Goal: Task Accomplishment & Management: Contribute content

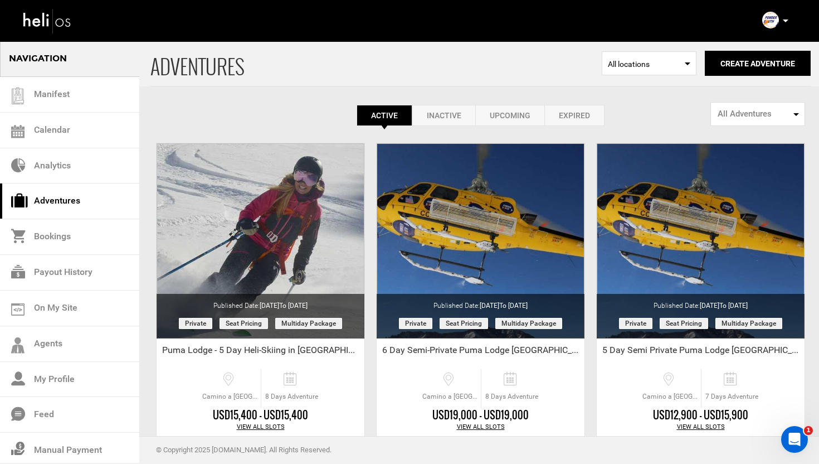
click at [790, 22] on div "Complete Your Profile Account Settings Change Password Logout" at bounding box center [777, 20] width 40 height 22
click at [786, 18] on p at bounding box center [785, 20] width 7 height 13
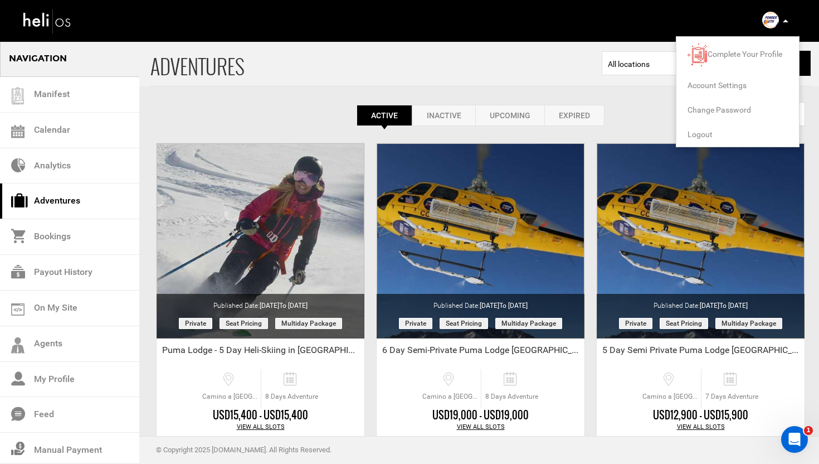
click at [705, 130] on span "Logout" at bounding box center [700, 134] width 25 height 9
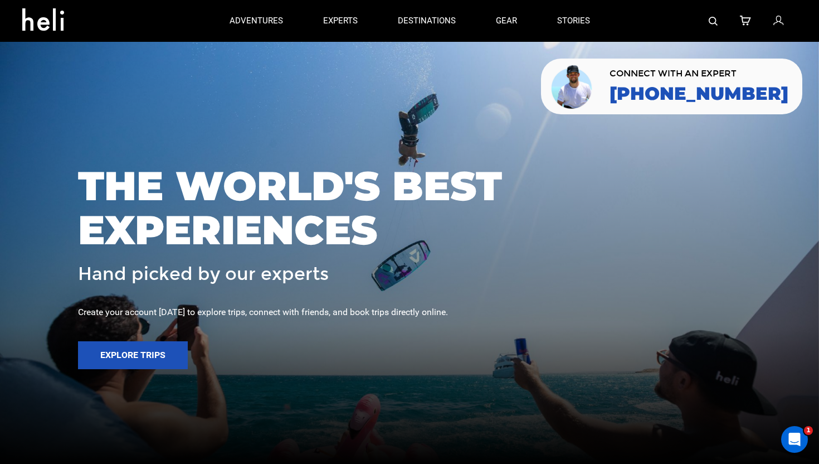
click at [782, 16] on icon at bounding box center [778, 21] width 10 height 14
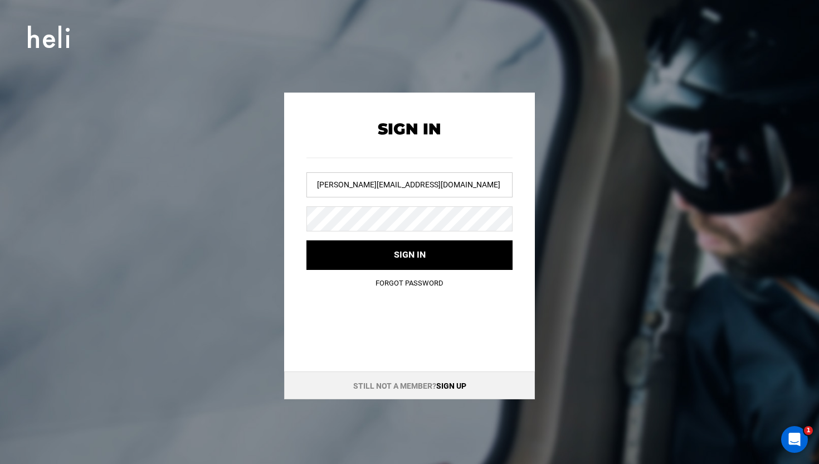
click at [384, 184] on input "magali@heliskiguides.com" at bounding box center [409, 184] width 206 height 25
drag, startPoint x: 384, startPoint y: 184, endPoint x: 396, endPoint y: 113, distance: 72.3
click at [384, 181] on input "magali@heliskiguides.com" at bounding box center [409, 184] width 206 height 25
type input "r"
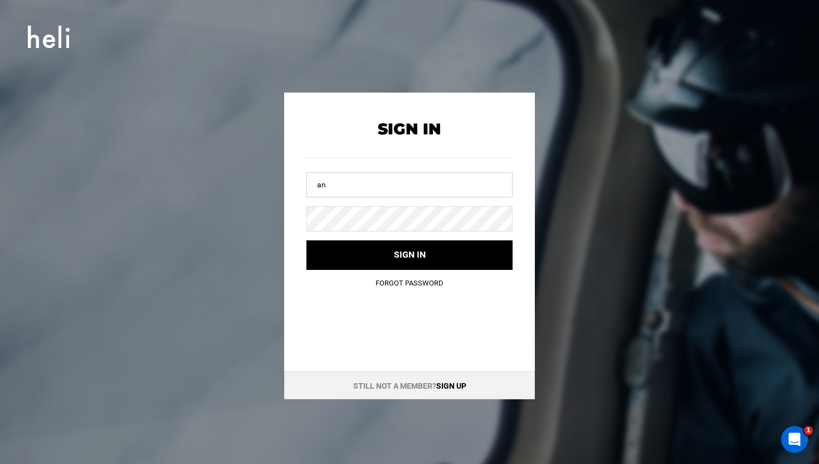
type input "a"
type input "risi"
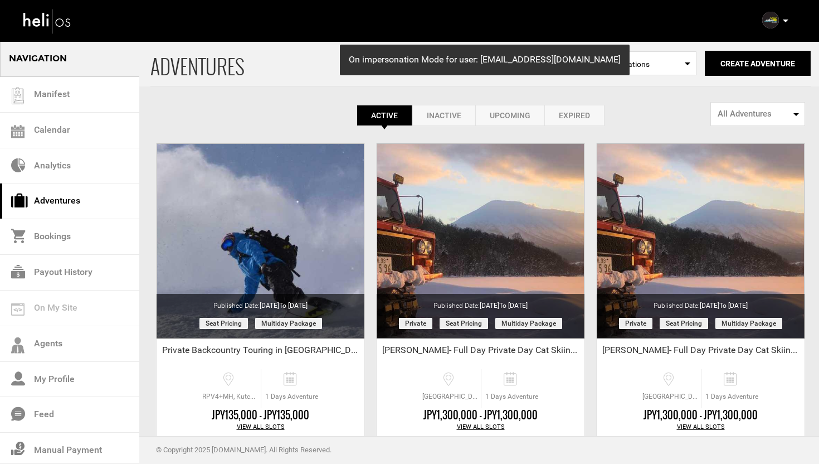
click at [60, 200] on link "Adventures" at bounding box center [69, 201] width 139 height 36
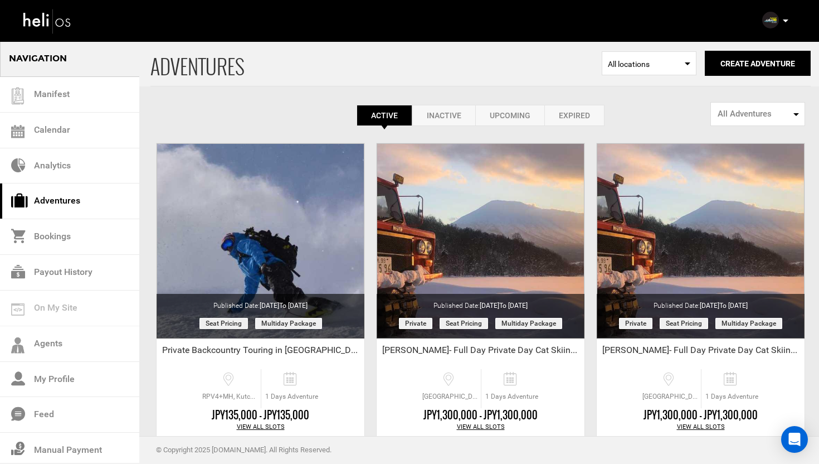
click at [431, 109] on link "Inactive" at bounding box center [443, 115] width 63 height 21
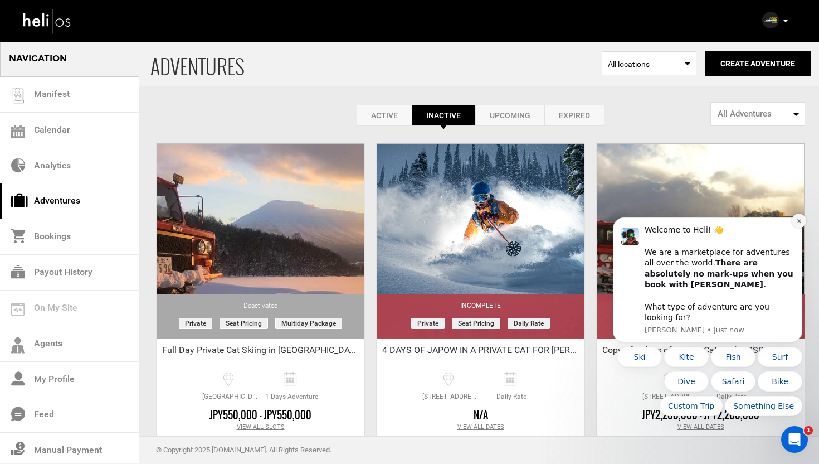
click at [797, 228] on button "Dismiss notification" at bounding box center [799, 220] width 14 height 14
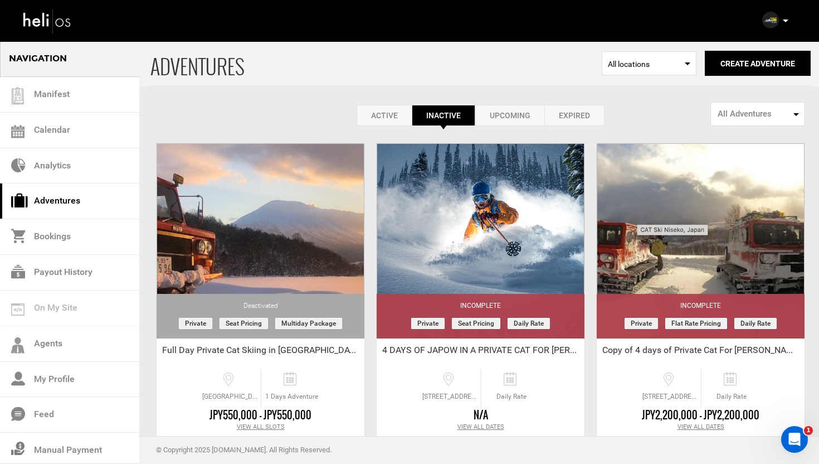
click at [508, 114] on link "Upcoming" at bounding box center [509, 115] width 69 height 21
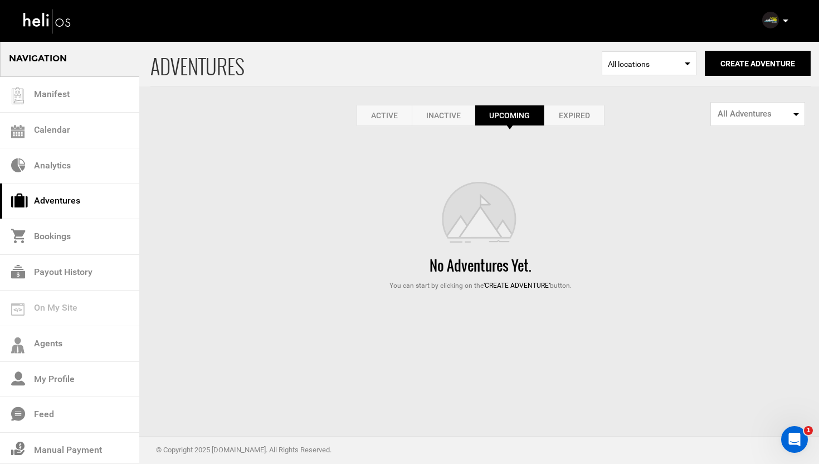
click at [578, 118] on link "Expired" at bounding box center [574, 115] width 60 height 21
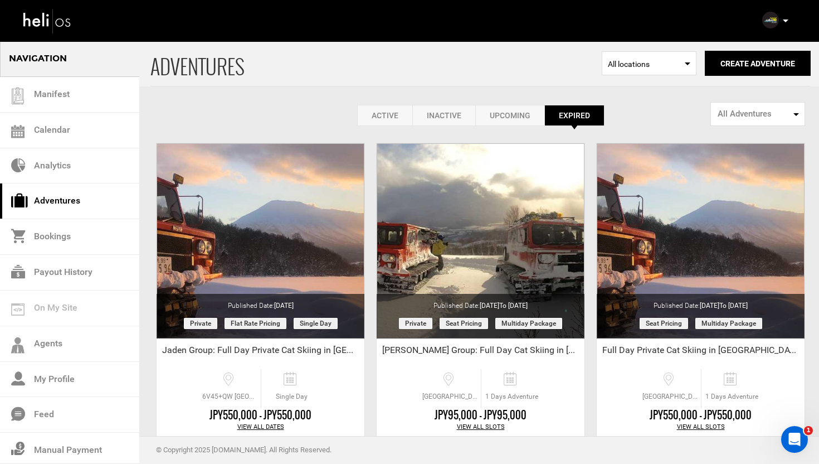
click at [399, 116] on link "Active" at bounding box center [384, 115] width 55 height 21
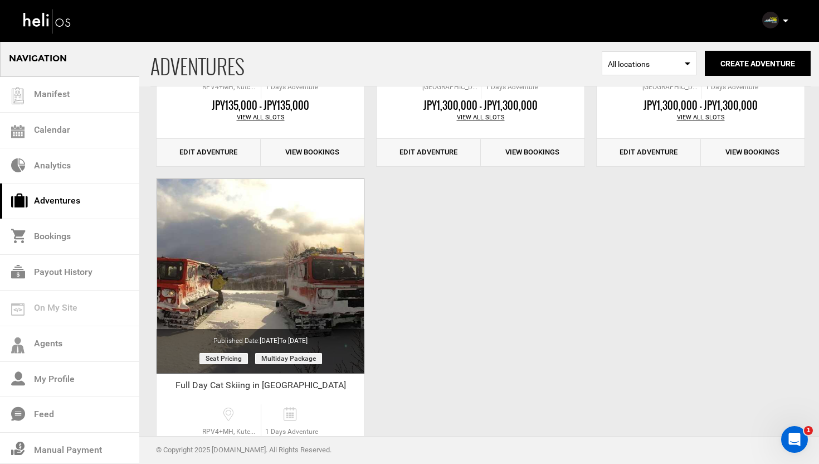
scroll to position [308, 0]
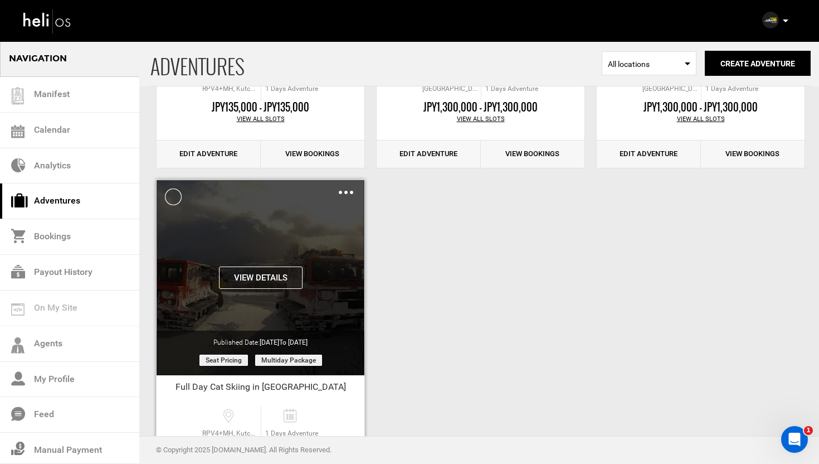
click at [263, 275] on button "View Details" at bounding box center [261, 277] width 84 height 22
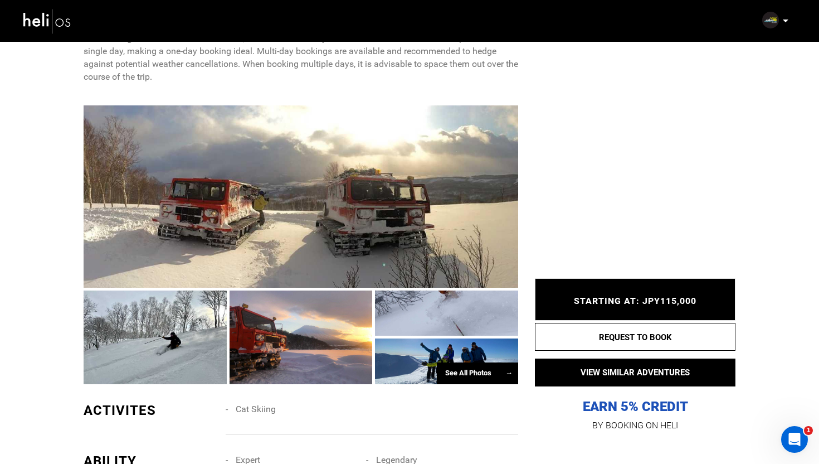
scroll to position [861, 0]
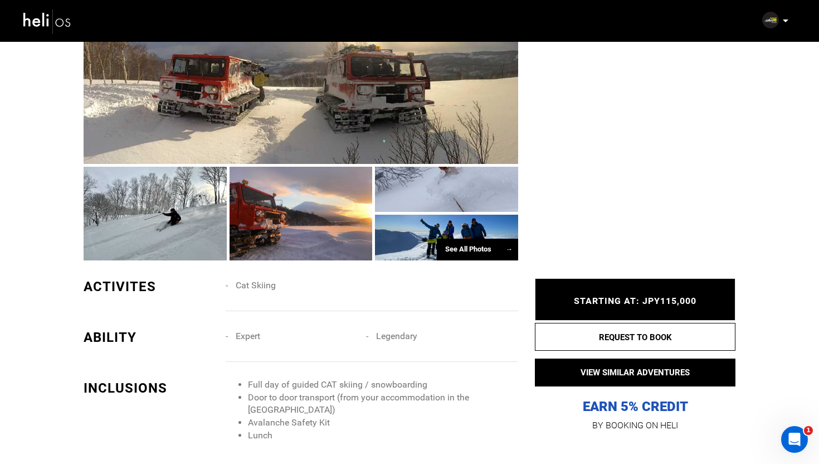
click at [161, 137] on div at bounding box center [301, 73] width 435 height 182
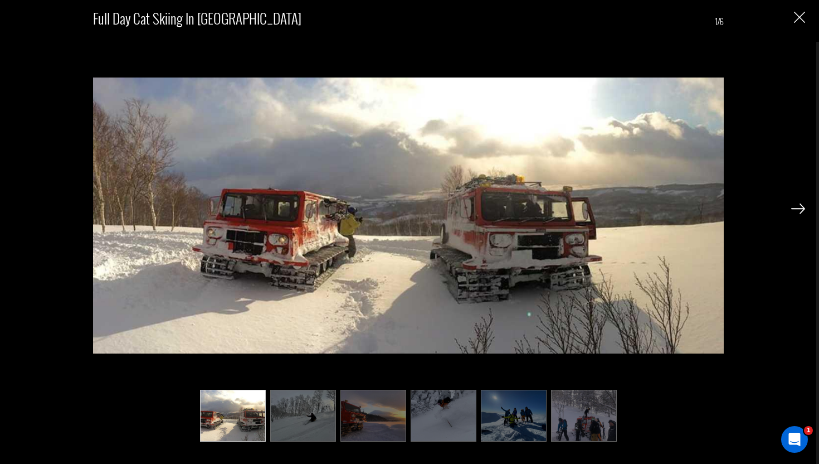
click at [802, 212] on img at bounding box center [798, 208] width 14 height 10
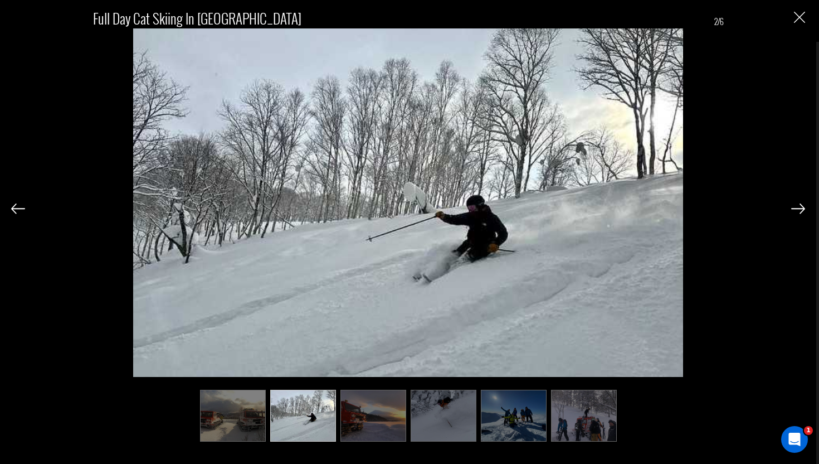
click at [802, 212] on img at bounding box center [798, 208] width 14 height 10
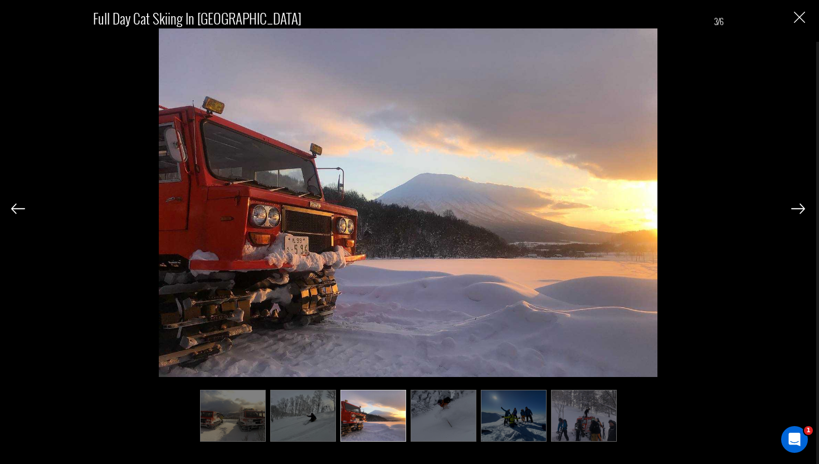
click at [802, 212] on img at bounding box center [798, 208] width 14 height 10
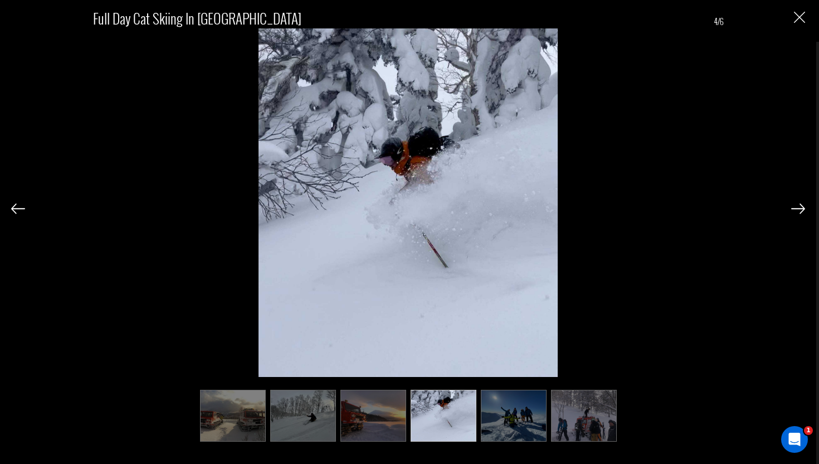
click at [802, 212] on img at bounding box center [798, 208] width 14 height 10
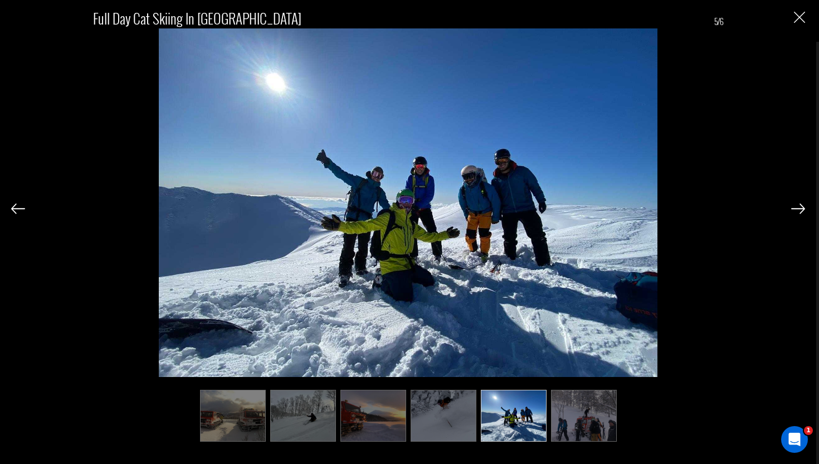
click at [802, 212] on img at bounding box center [798, 208] width 14 height 10
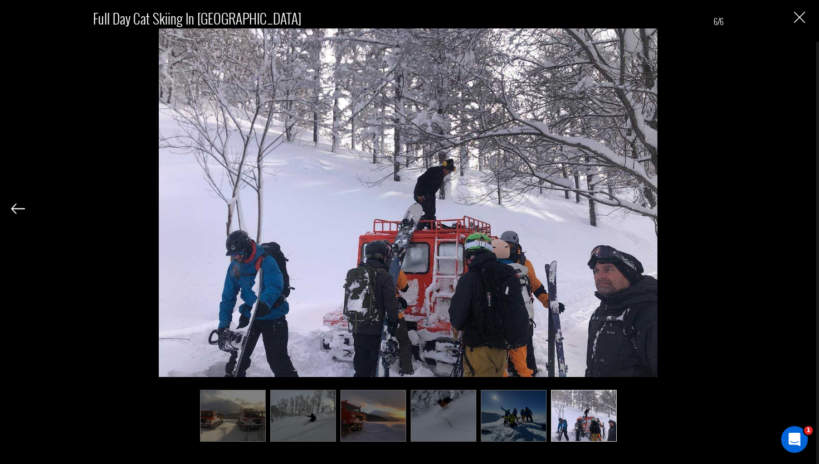
click at [802, 212] on div "Full Day Cat Skiing in [GEOGRAPHIC_DATA] 6/6" at bounding box center [408, 220] width 794 height 440
click at [796, 14] on img "Close" at bounding box center [799, 17] width 11 height 11
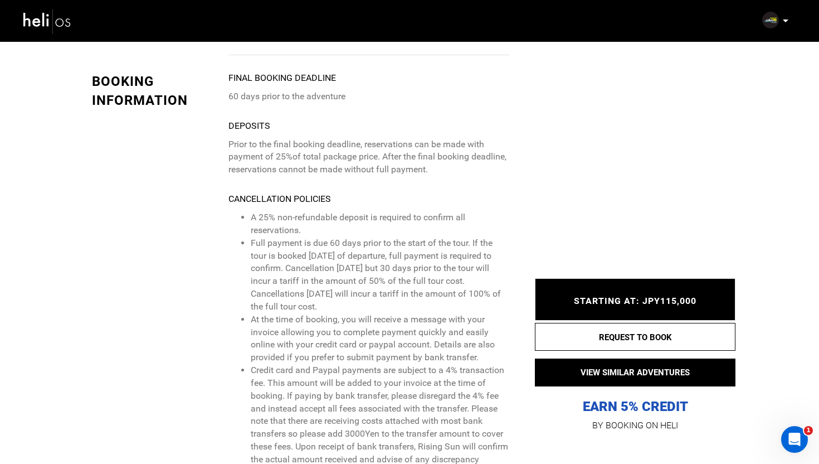
scroll to position [2095, 0]
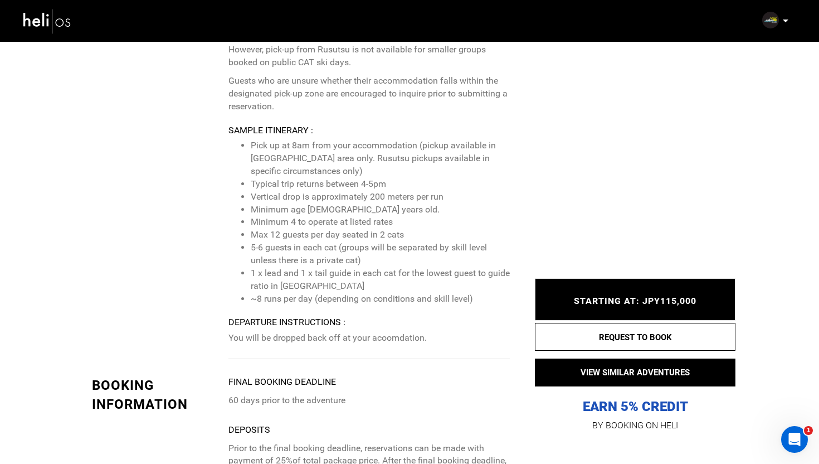
click at [57, 25] on img at bounding box center [47, 21] width 50 height 30
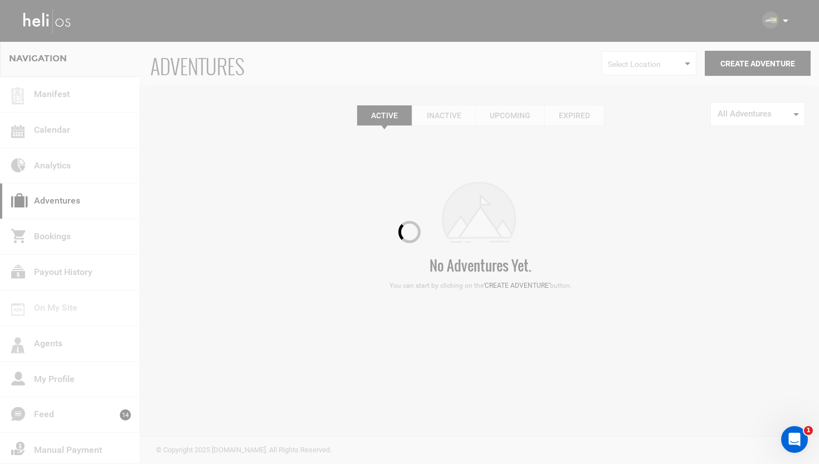
click at [564, 118] on div at bounding box center [409, 232] width 819 height 464
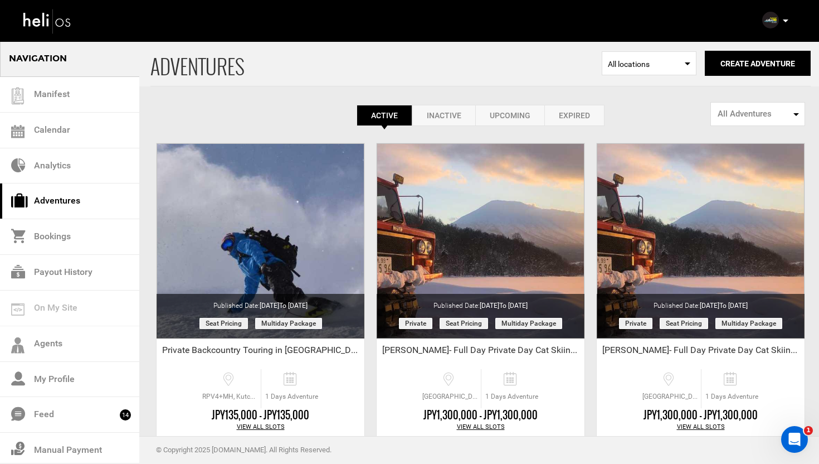
click at [571, 117] on link "Expired" at bounding box center [574, 115] width 60 height 21
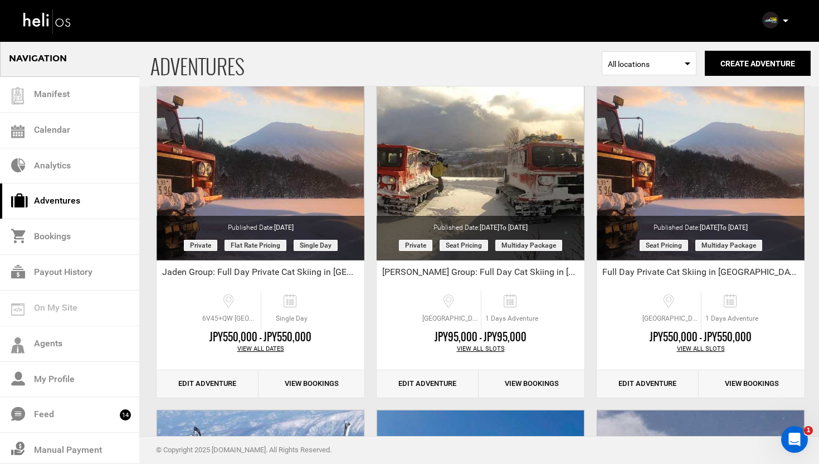
scroll to position [82, 0]
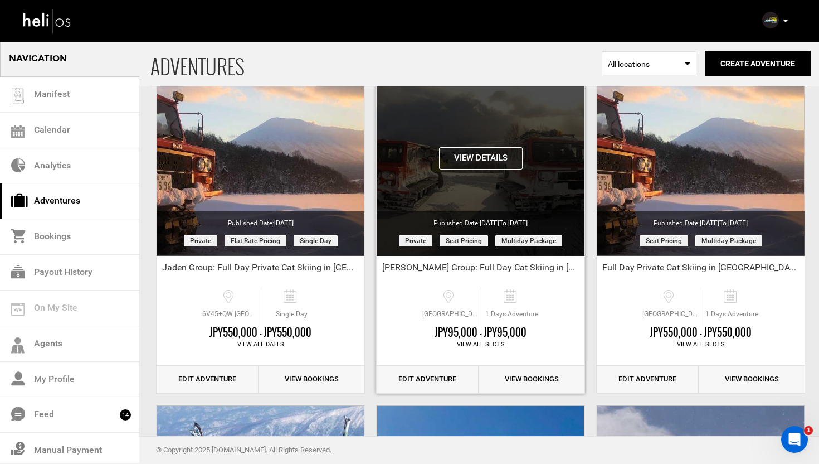
click at [487, 162] on button "View Details" at bounding box center [481, 158] width 84 height 22
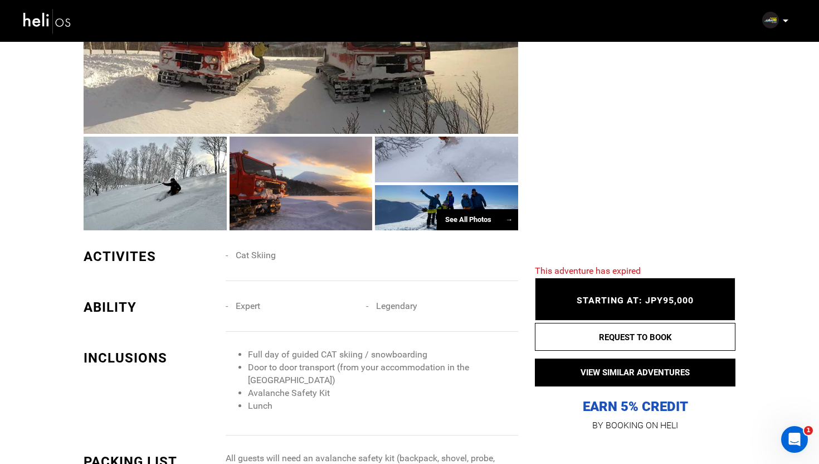
scroll to position [639, 0]
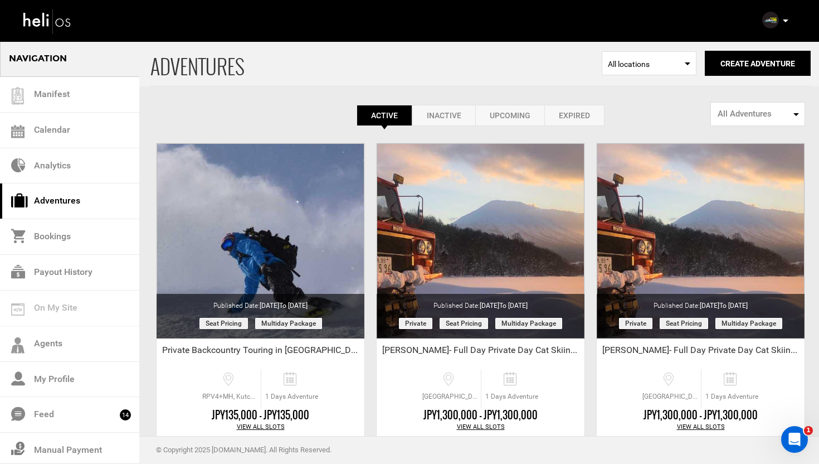
click at [562, 109] on link "Expired" at bounding box center [574, 115] width 60 height 21
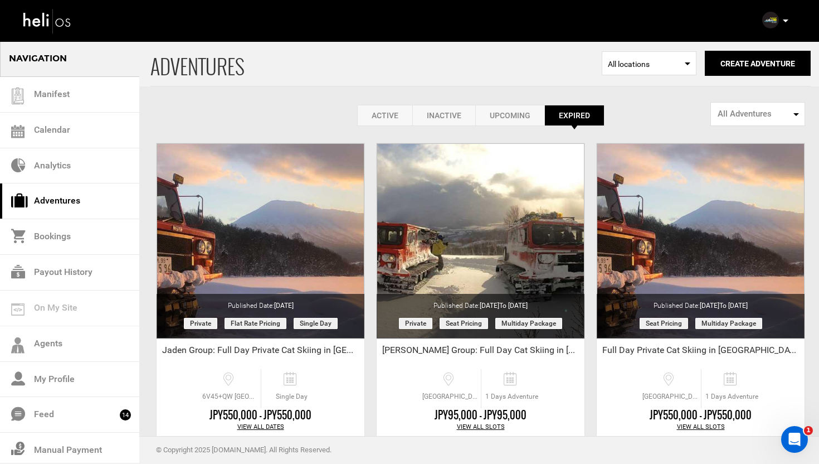
scroll to position [2, 0]
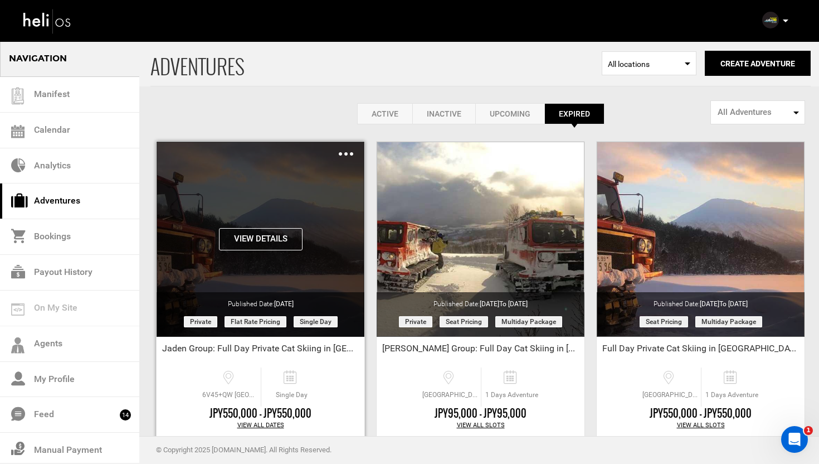
click at [267, 242] on button "View Details" at bounding box center [261, 239] width 84 height 22
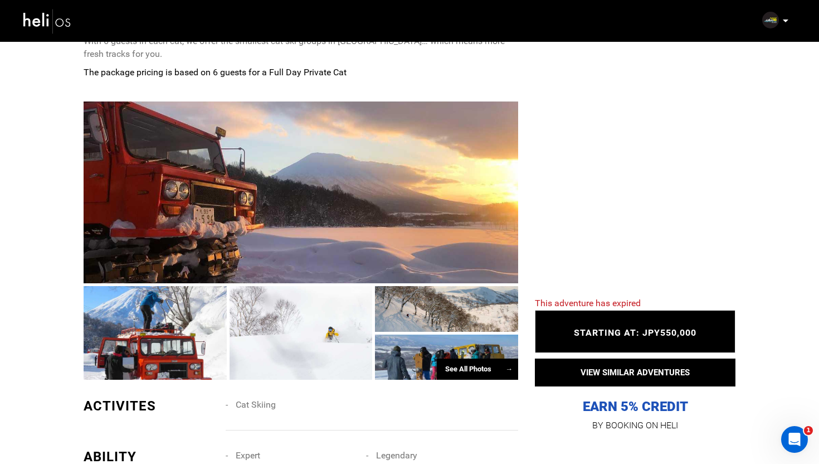
scroll to position [509, 0]
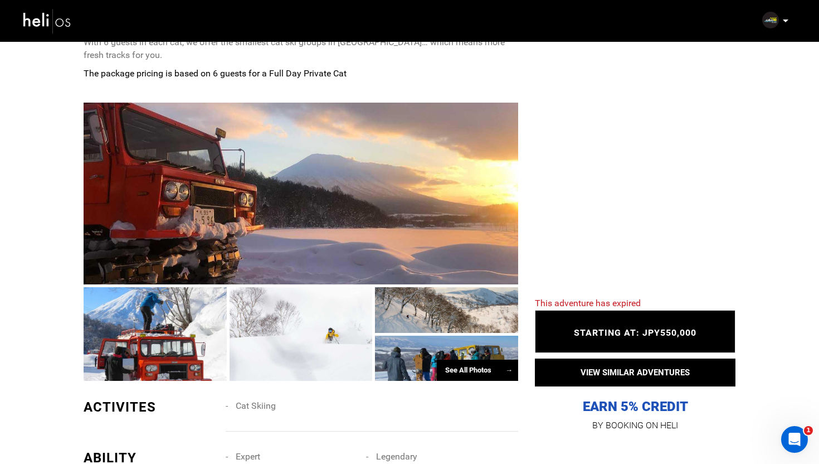
click at [318, 201] on div at bounding box center [301, 194] width 435 height 182
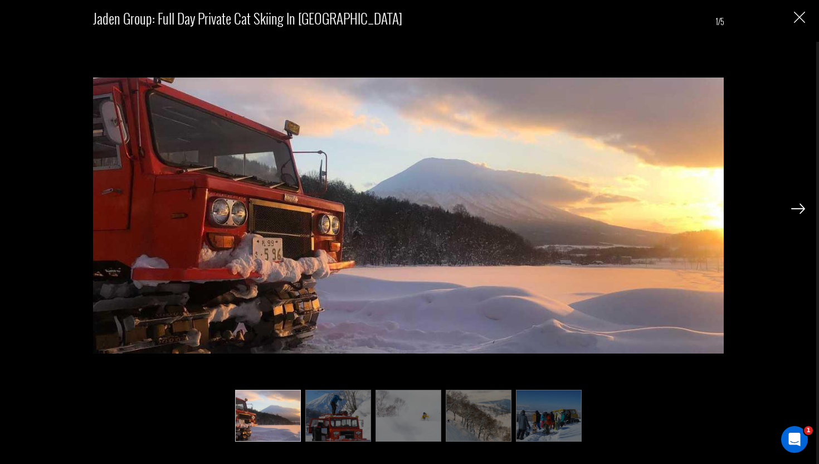
click at [797, 211] on img at bounding box center [798, 208] width 14 height 10
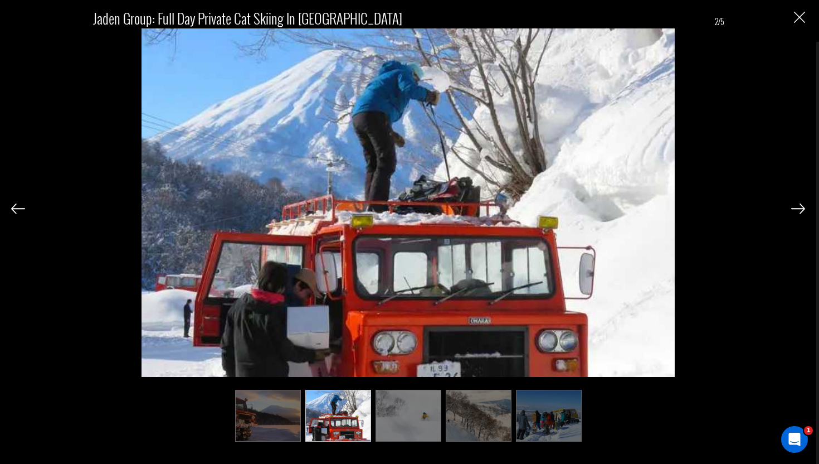
click at [797, 211] on img at bounding box center [798, 208] width 14 height 10
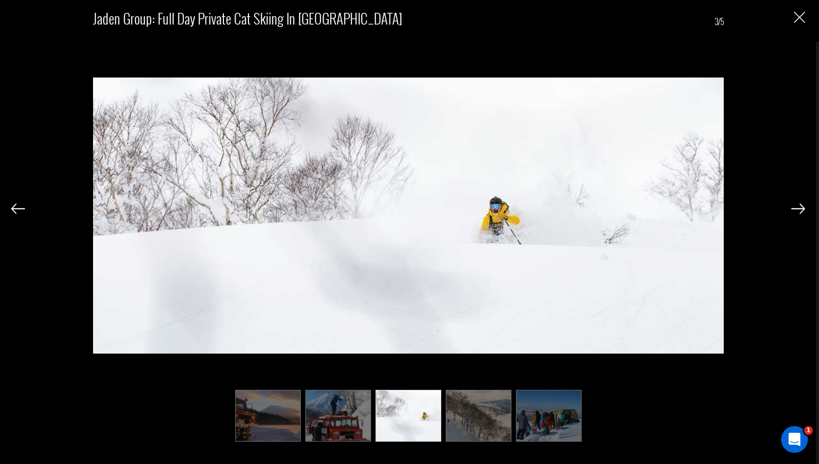
click at [797, 211] on img at bounding box center [798, 208] width 14 height 10
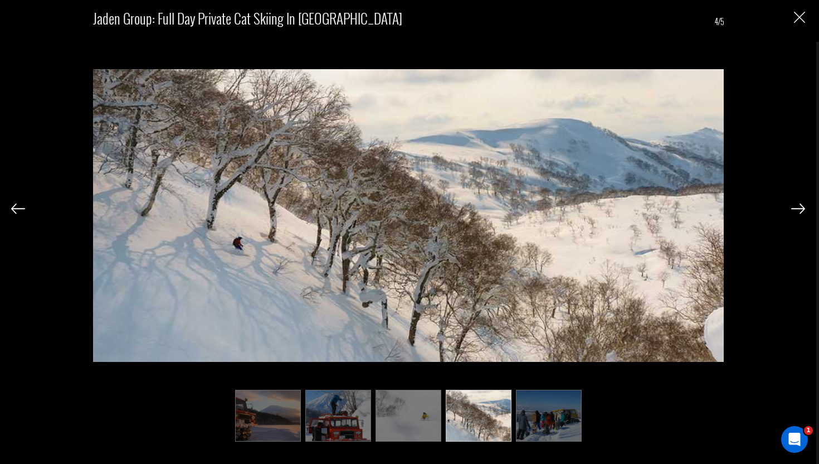
click at [797, 211] on img at bounding box center [798, 208] width 14 height 10
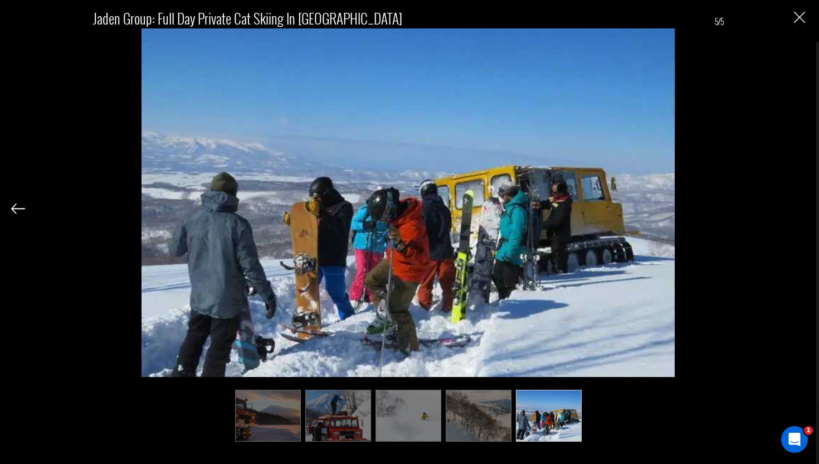
click at [797, 211] on div "Jaden Group: Full Day Private Cat Skiing in [GEOGRAPHIC_DATA] 5/5" at bounding box center [408, 220] width 794 height 440
click at [19, 211] on img at bounding box center [18, 208] width 14 height 10
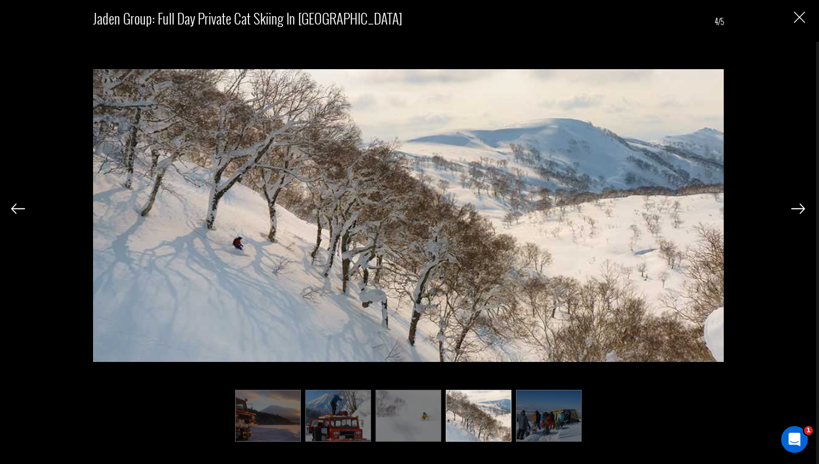
click at [19, 211] on img at bounding box center [18, 208] width 14 height 10
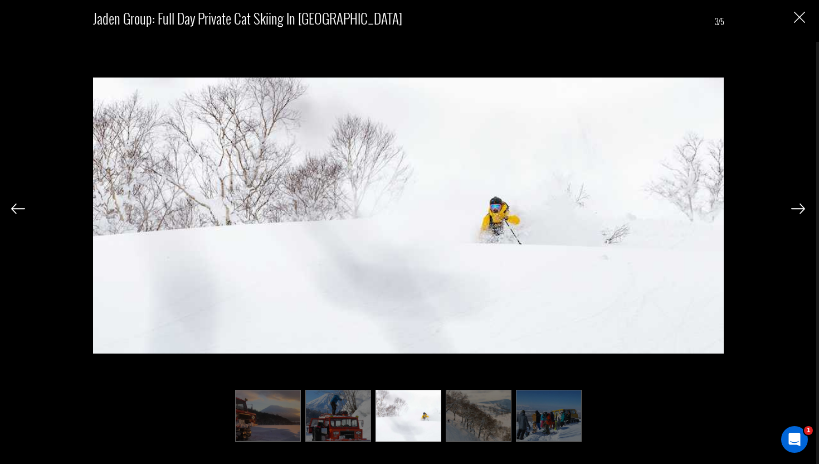
click at [19, 211] on img at bounding box center [18, 208] width 14 height 10
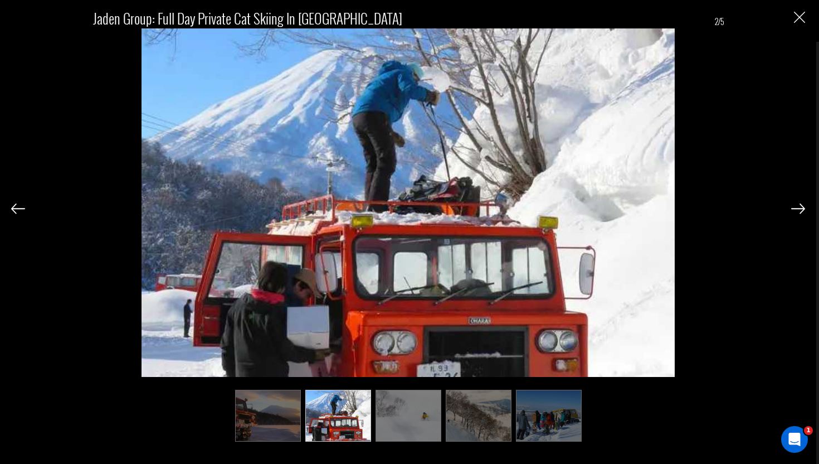
click at [19, 211] on img at bounding box center [18, 208] width 14 height 10
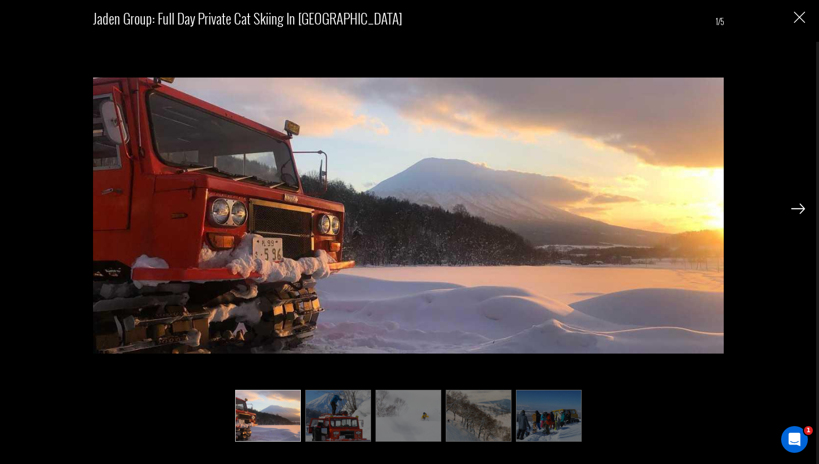
click at [800, 15] on img "Close" at bounding box center [799, 17] width 11 height 11
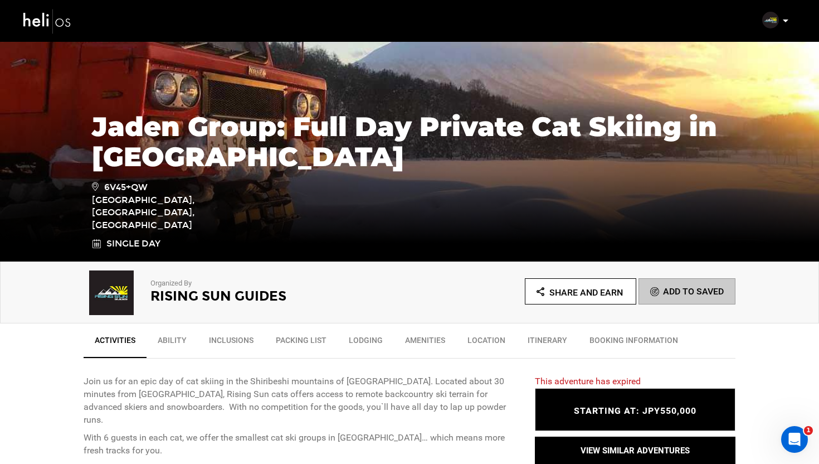
scroll to position [410, 0]
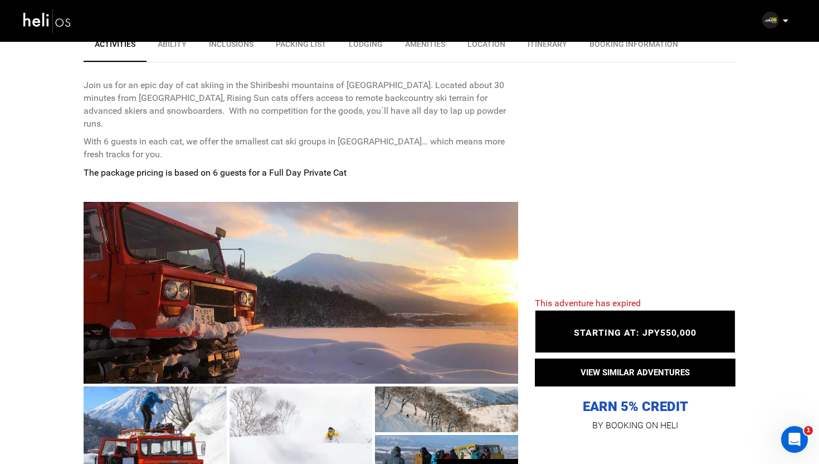
click at [57, 26] on img at bounding box center [47, 21] width 50 height 30
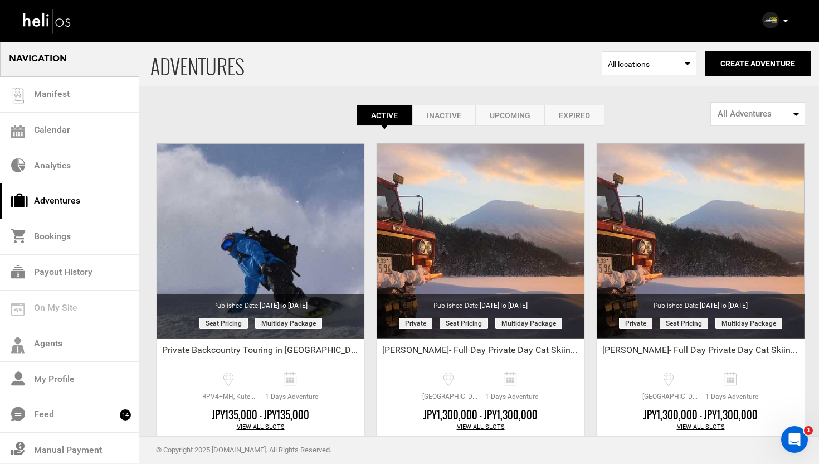
click at [563, 109] on link "Expired" at bounding box center [574, 115] width 60 height 21
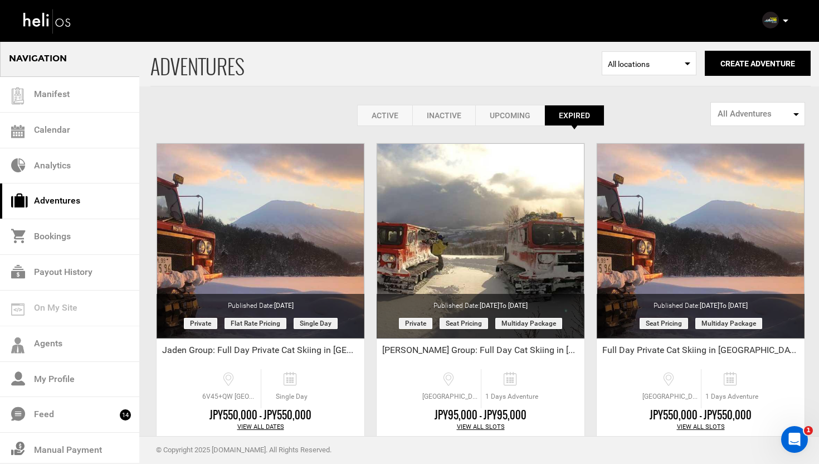
click at [385, 115] on link "Active" at bounding box center [384, 115] width 55 height 21
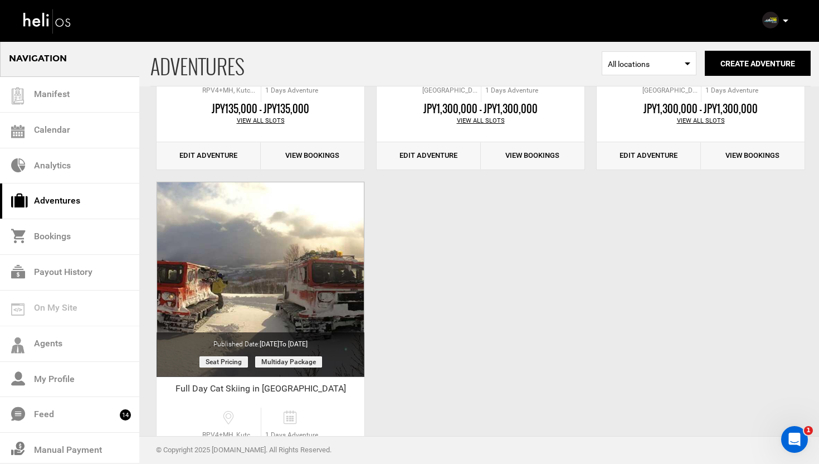
scroll to position [305, 0]
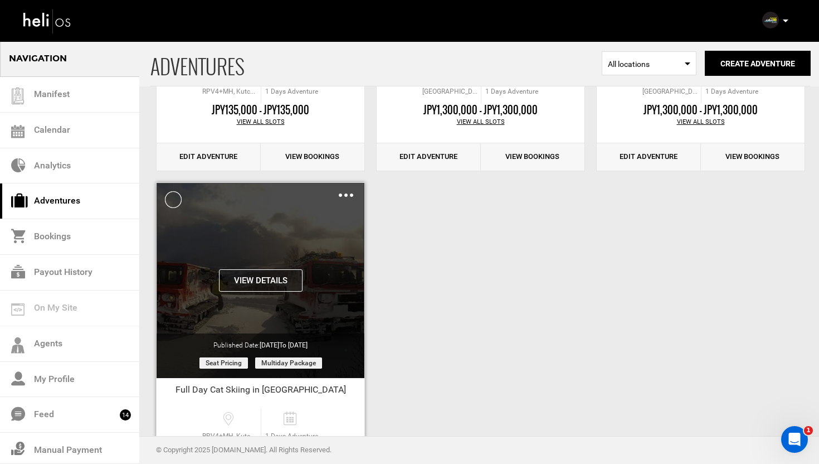
click at [345, 194] on img at bounding box center [346, 194] width 14 height 3
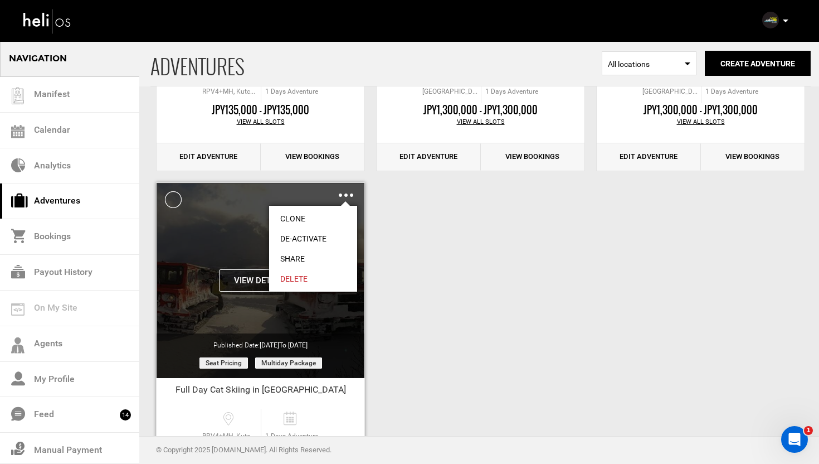
click at [295, 220] on link "Clone" at bounding box center [313, 218] width 88 height 20
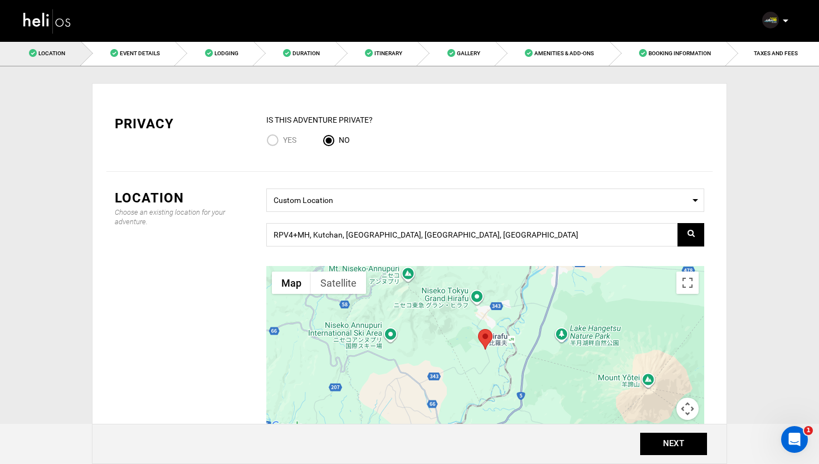
click at [270, 138] on input "Yes" at bounding box center [274, 141] width 17 height 15
radio input "true"
radio input "false"
click at [688, 447] on button "NEXT" at bounding box center [673, 443] width 67 height 22
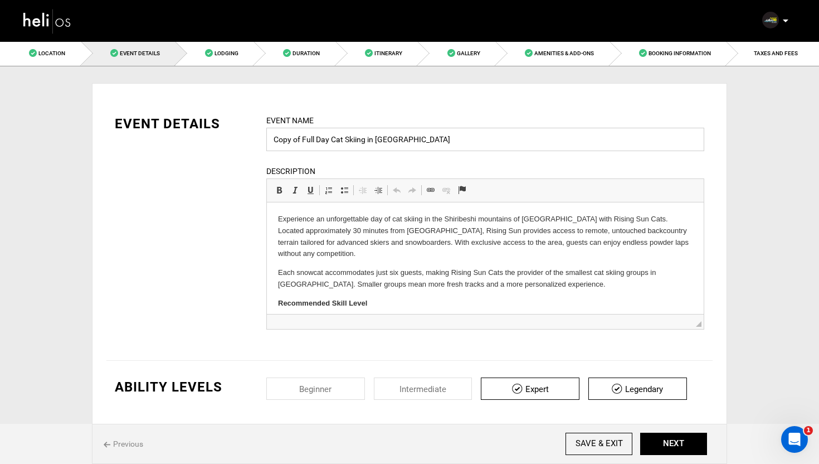
drag, startPoint x: 303, startPoint y: 142, endPoint x: 263, endPoint y: 142, distance: 39.6
click at [263, 142] on div "Event Name Copy of Full Day Cat Skiing in [GEOGRAPHIC_DATA] Event name can not …" at bounding box center [485, 228] width 455 height 229
type input "Full Day Cat Skiing in [GEOGRAPHIC_DATA]"
click at [225, 202] on div "EVENT DETAILS Event Name Full Day Cat Skiing in [GEOGRAPHIC_DATA] Event name ca…" at bounding box center [409, 228] width 606 height 229
click at [229, 178] on div "EVENT DETAILS Event Name Full Day Cat Skiing in [GEOGRAPHIC_DATA] Event name ca…" at bounding box center [409, 228] width 606 height 229
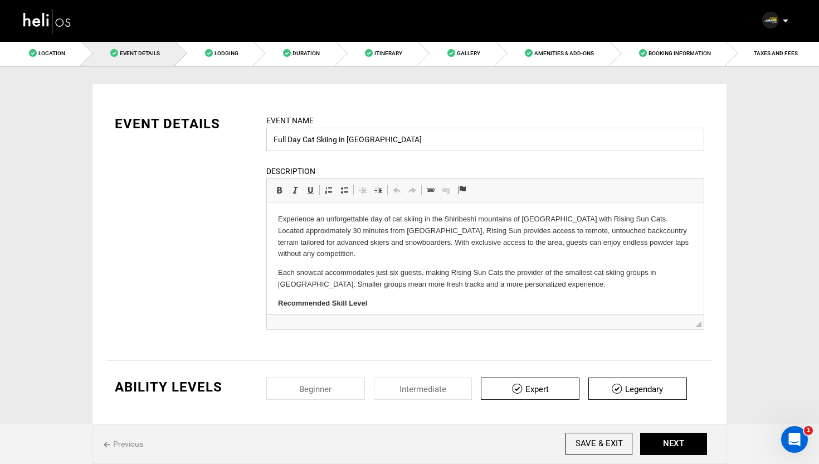
click at [415, 142] on input "Full Day Cat Skiing in [GEOGRAPHIC_DATA]" at bounding box center [485, 139] width 438 height 23
click at [228, 190] on div "EVENT DETAILS Event Name Full Day Cat Skiing in [GEOGRAPHIC_DATA] Event name ca…" at bounding box center [409, 228] width 606 height 229
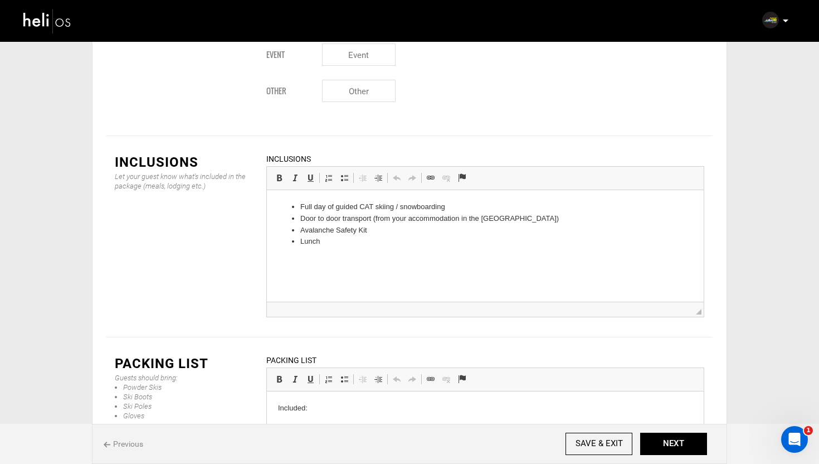
scroll to position [1402, 0]
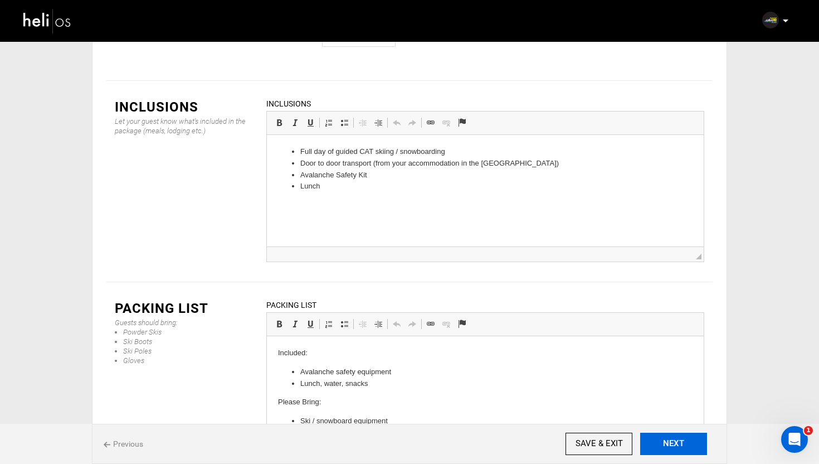
click at [676, 437] on button "NEXT" at bounding box center [673, 443] width 67 height 22
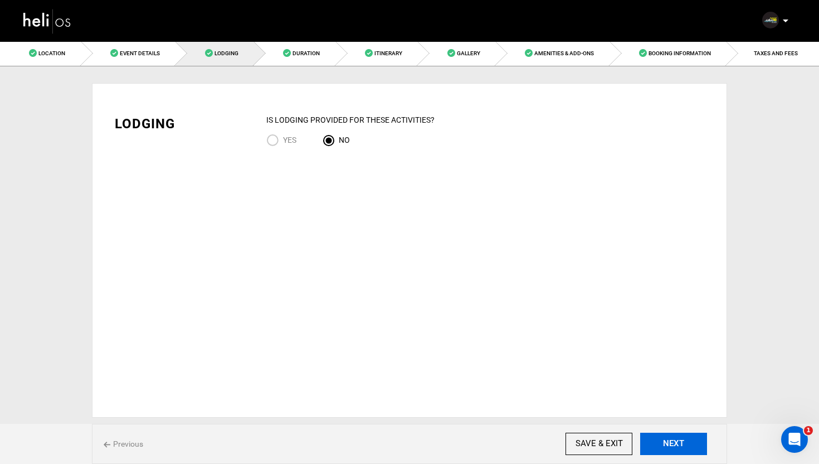
click at [679, 442] on button "NEXT" at bounding box center [673, 443] width 67 height 22
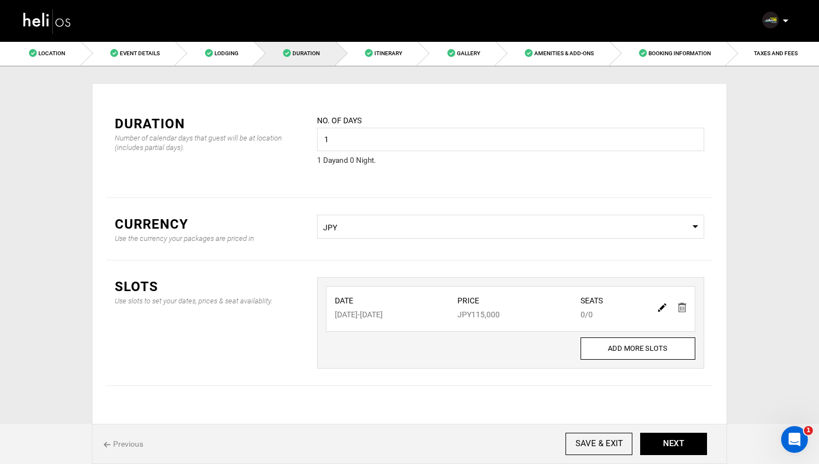
click at [659, 309] on img at bounding box center [662, 307] width 8 height 8
type input "[DATE]"
type input "115000"
type input "0"
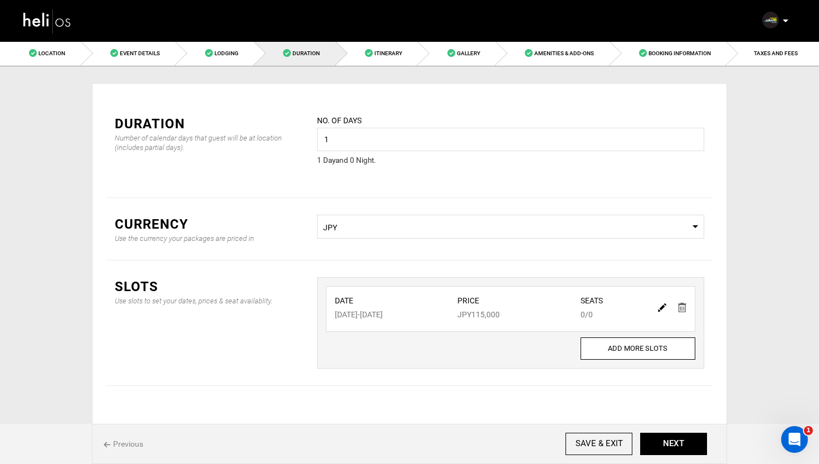
type input "0"
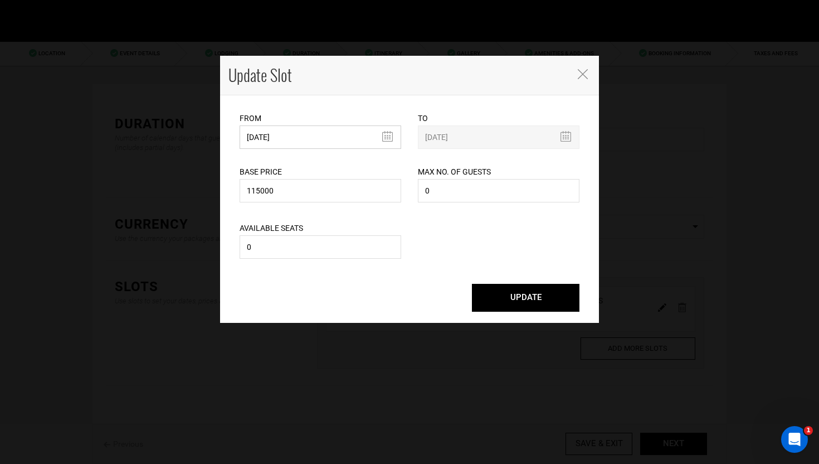
click at [289, 140] on input "[DATE]" at bounding box center [321, 136] width 162 height 23
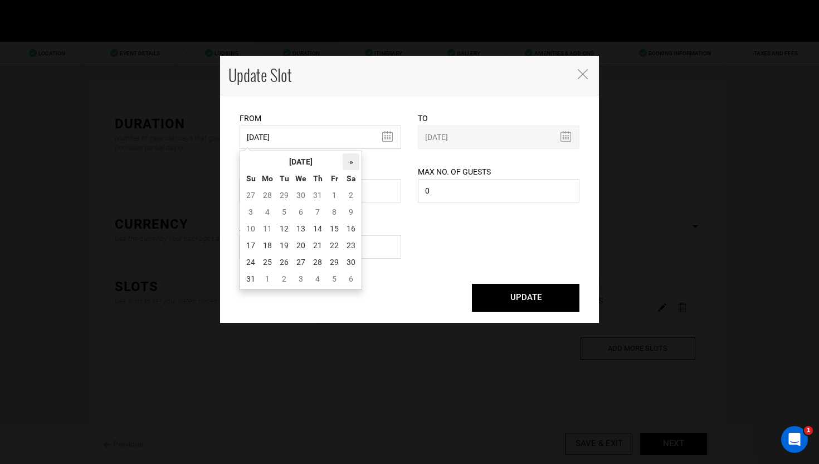
click at [352, 167] on th "»" at bounding box center [351, 161] width 17 height 17
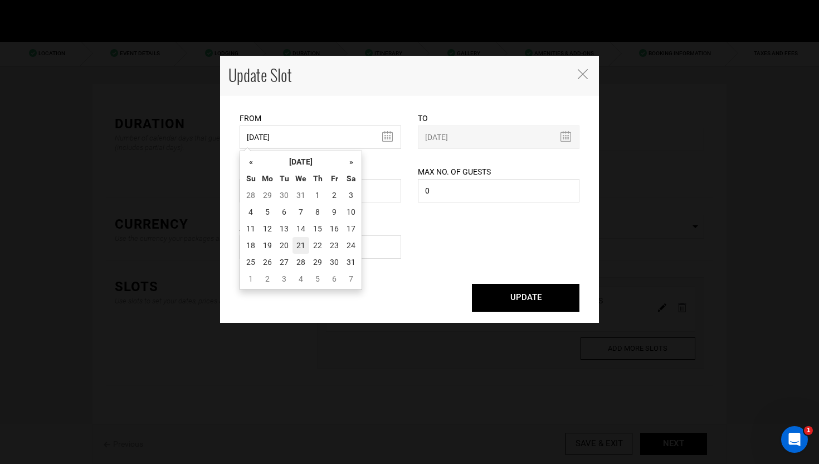
click at [301, 245] on td "21" at bounding box center [301, 245] width 17 height 17
type input "[DATE]"
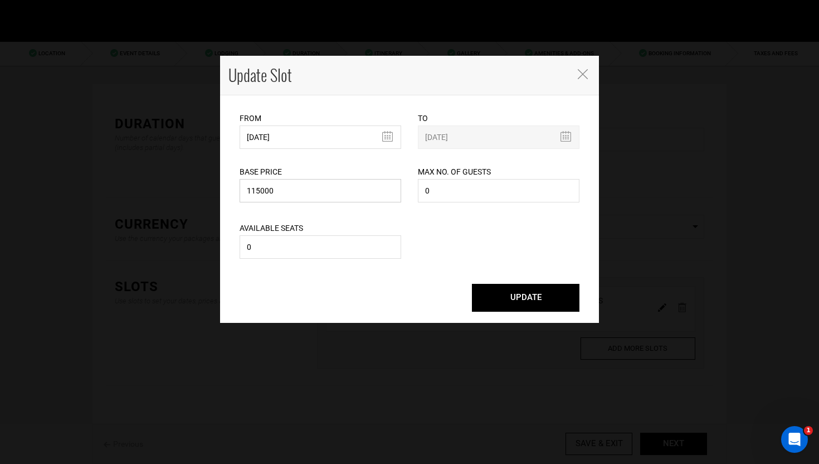
click at [315, 195] on input "115000" at bounding box center [321, 190] width 162 height 23
click at [322, 246] on input "0" at bounding box center [321, 246] width 162 height 23
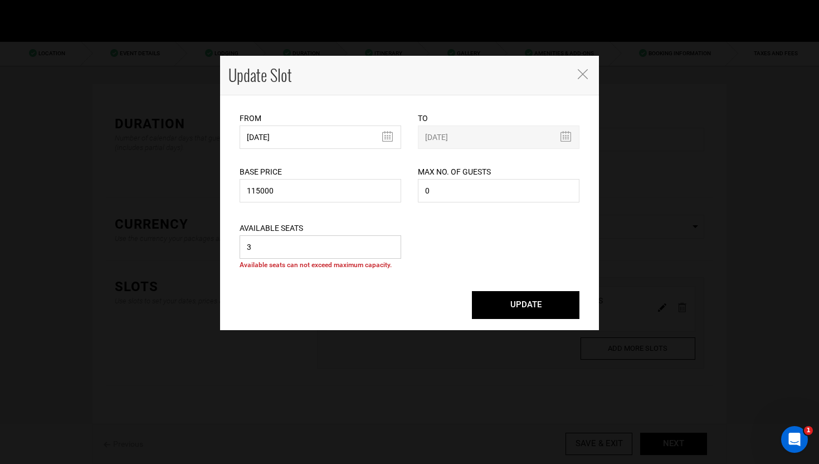
type input "3"
click at [456, 191] on input "0" at bounding box center [499, 190] width 162 height 23
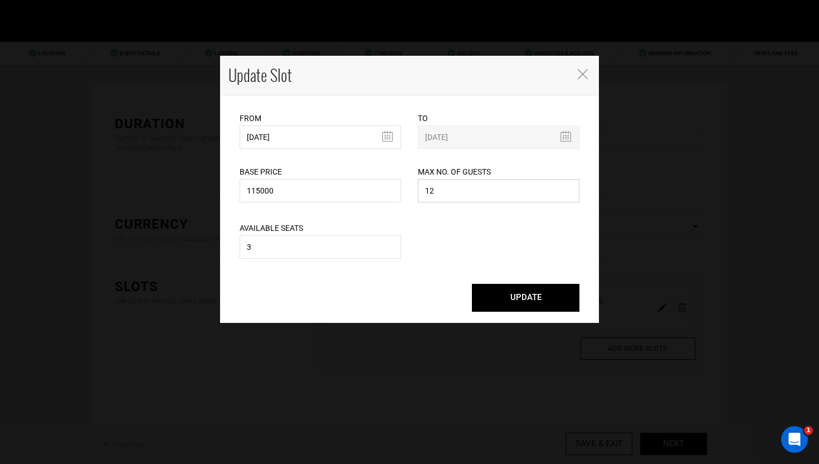
type input "1"
type input "12"
click at [523, 302] on button "UPDATE" at bounding box center [526, 298] width 108 height 28
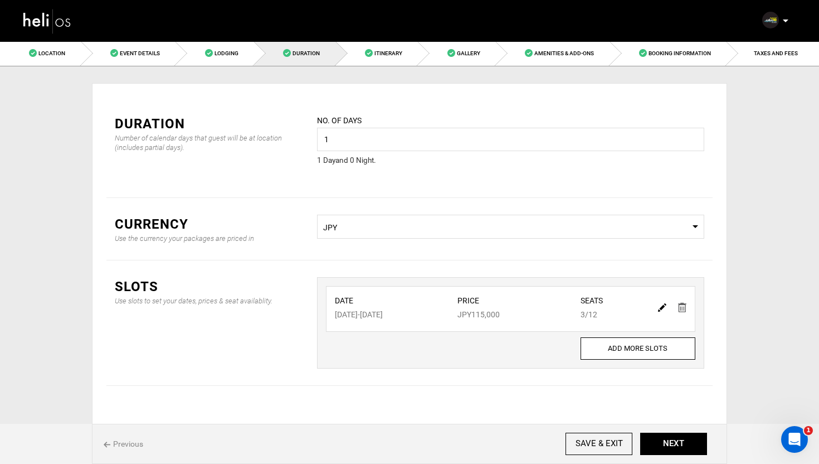
click at [658, 309] on img at bounding box center [662, 307] width 8 height 8
type input "[DATE]"
type input "115000"
type input "12"
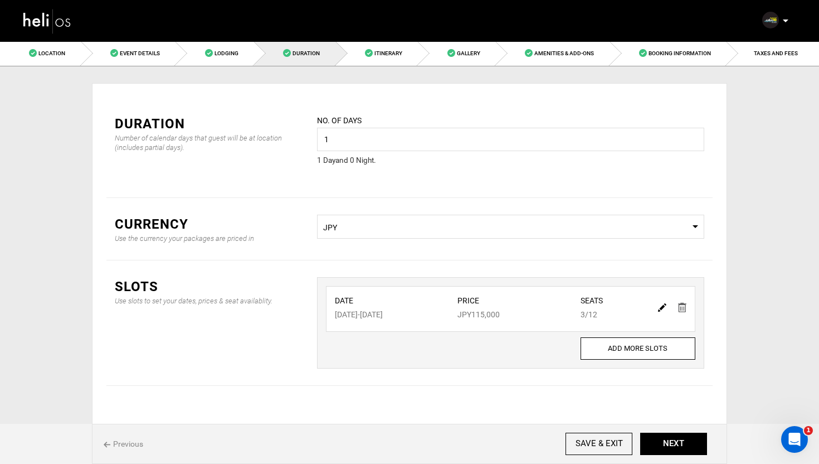
type input "3"
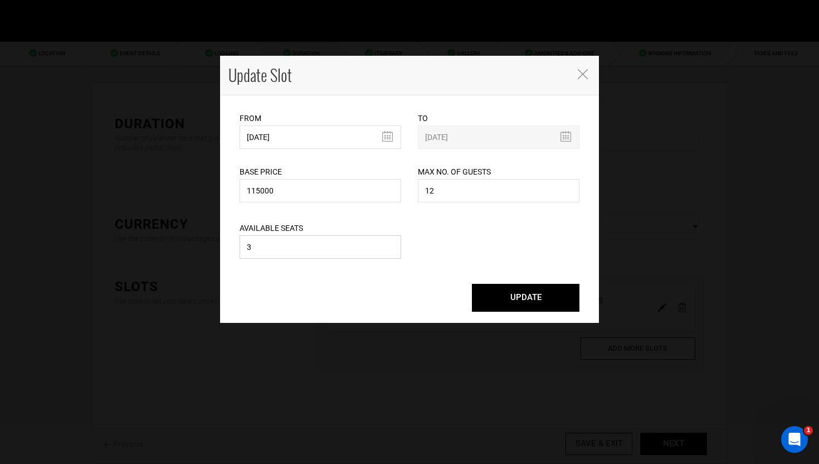
click at [304, 252] on input "3" at bounding box center [321, 246] width 162 height 23
type input "6"
click at [530, 297] on button "UPDATE" at bounding box center [526, 298] width 108 height 28
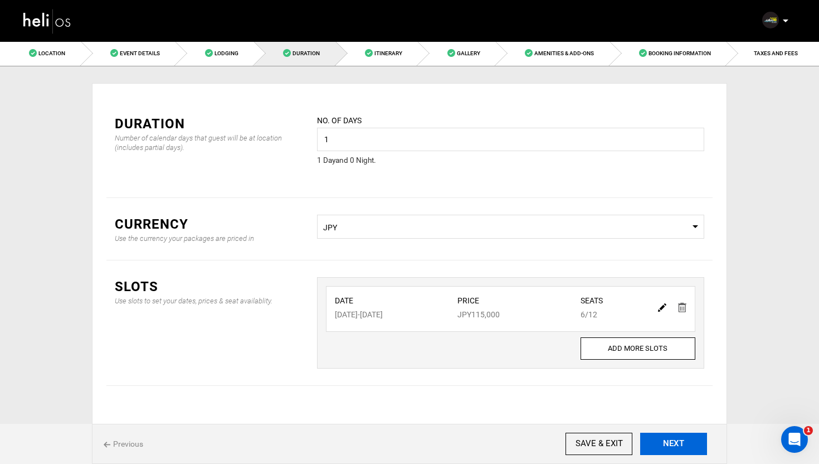
click at [673, 437] on button "NEXT" at bounding box center [673, 443] width 67 height 22
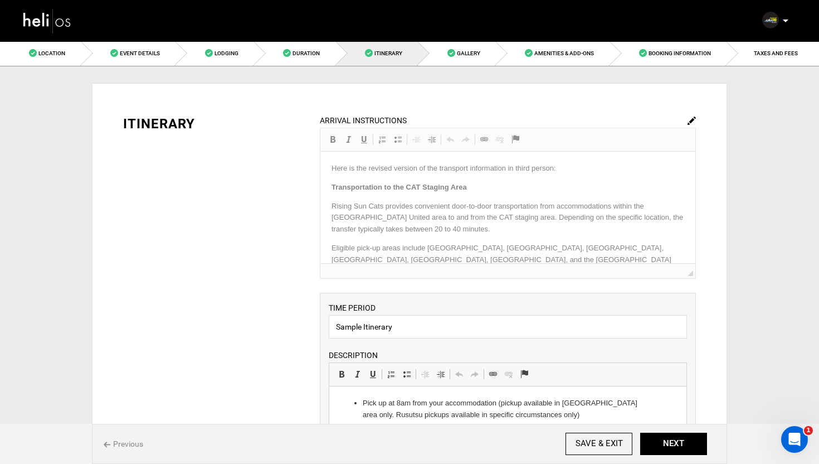
click at [693, 121] on img at bounding box center [692, 120] width 8 height 8
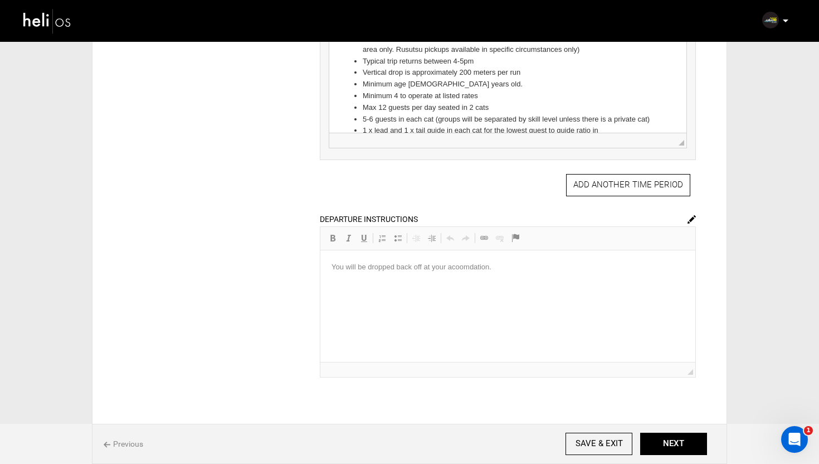
scroll to position [445, 0]
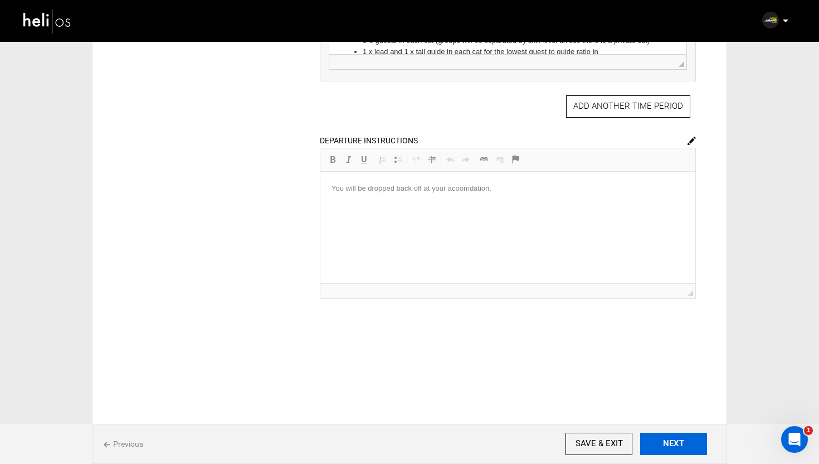
click at [672, 445] on button "NEXT" at bounding box center [673, 443] width 67 height 22
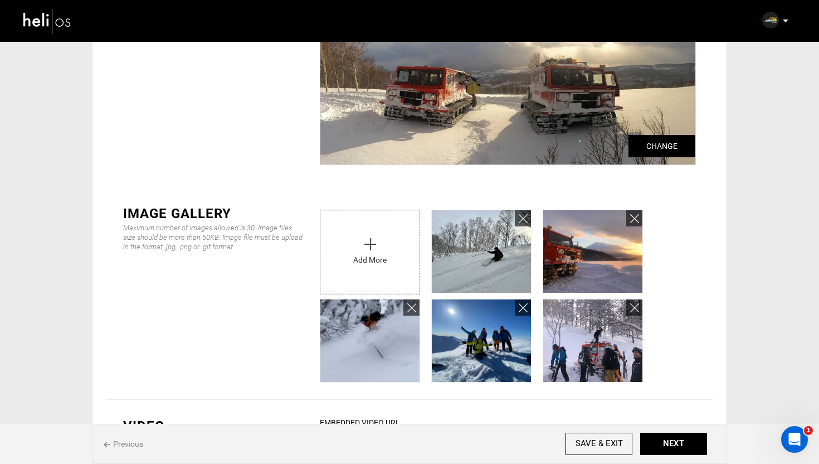
scroll to position [176, 0]
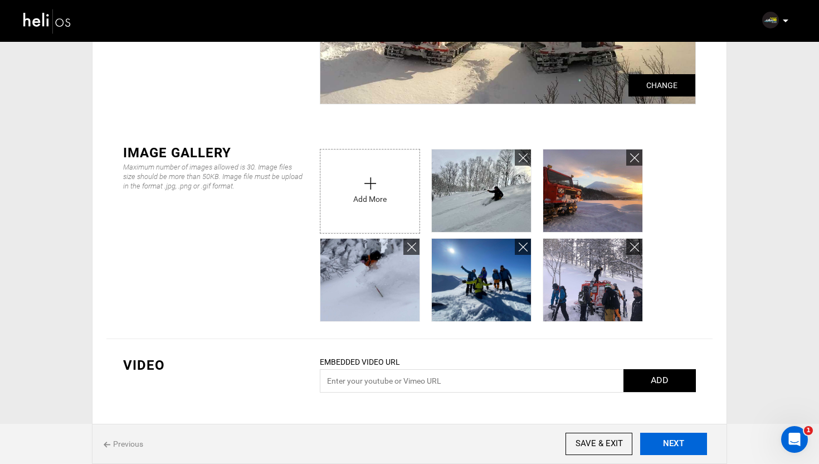
click at [690, 446] on button "NEXT" at bounding box center [673, 443] width 67 height 22
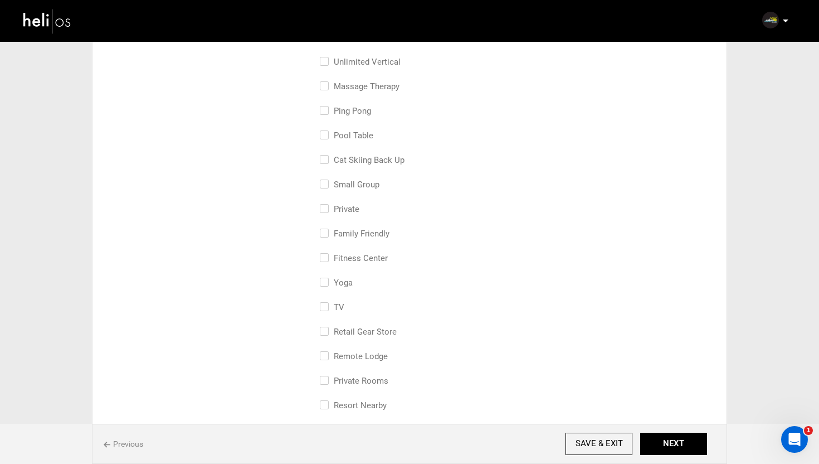
scroll to position [255, 0]
click at [322, 188] on input "small group" at bounding box center [323, 193] width 7 height 25
checkbox input "true"
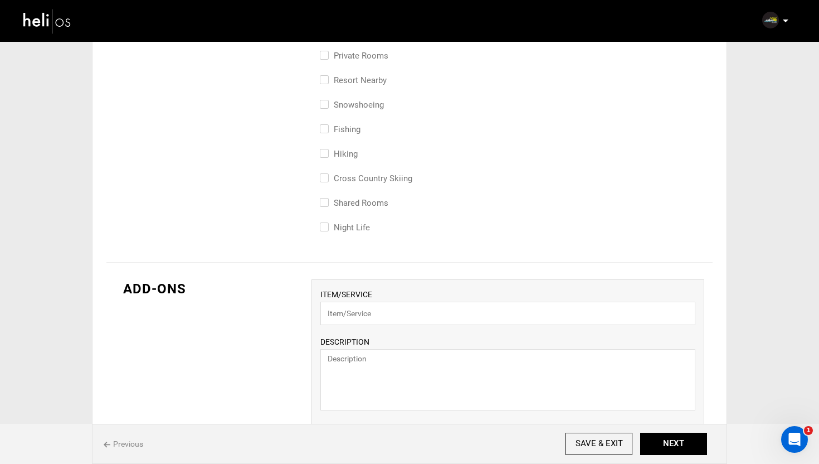
scroll to position [778, 0]
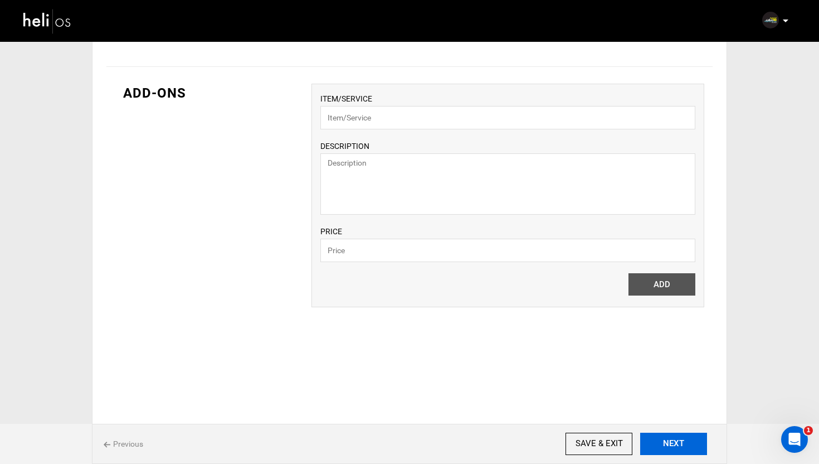
click at [675, 441] on button "NEXT" at bounding box center [673, 443] width 67 height 22
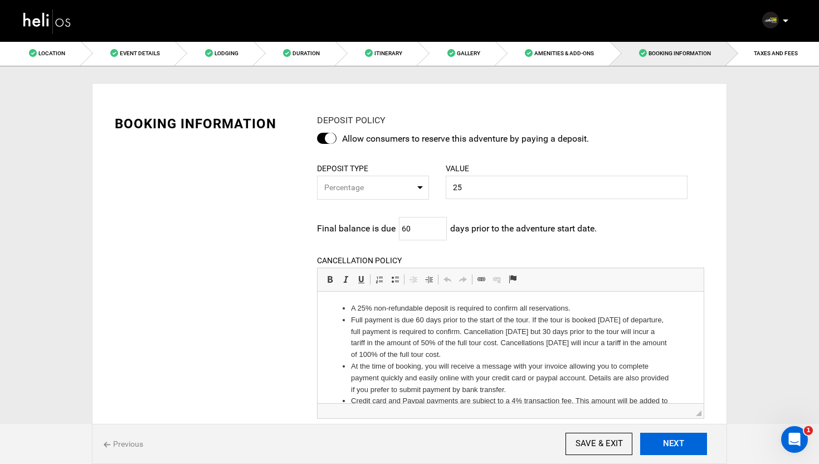
click at [670, 445] on button "NEXT" at bounding box center [673, 443] width 67 height 22
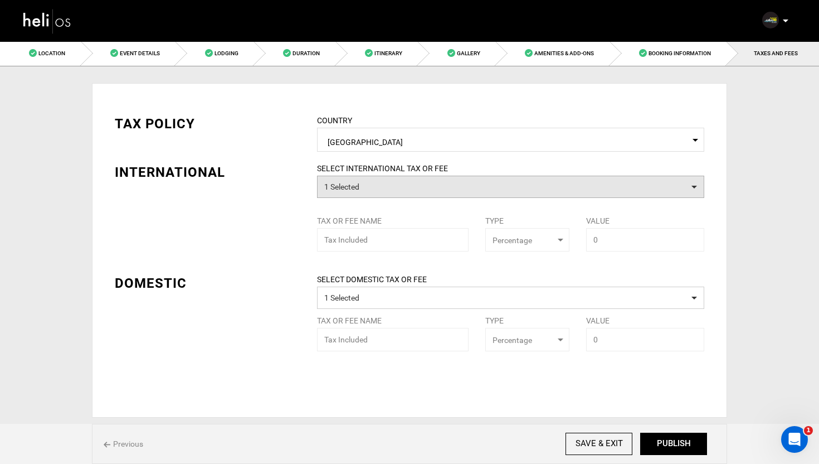
click at [398, 180] on button "1 Selected" at bounding box center [510, 187] width 387 height 22
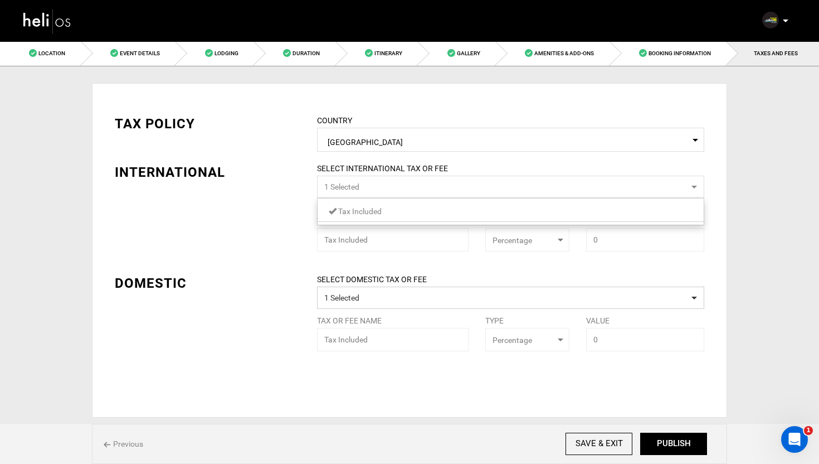
click at [329, 208] on span at bounding box center [333, 211] width 8 height 8
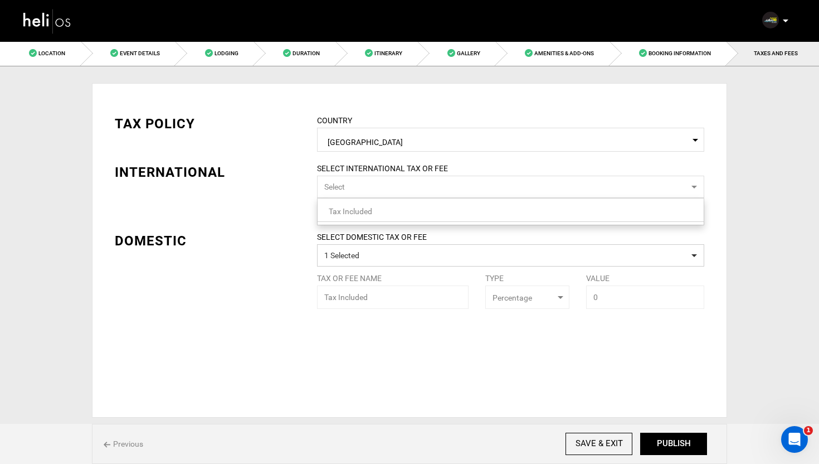
click at [301, 218] on div "TAX POLICY COUNTRY Select Country [GEOGRAPHIC_DATA] Please select a country. IN…" at bounding box center [409, 203] width 606 height 211
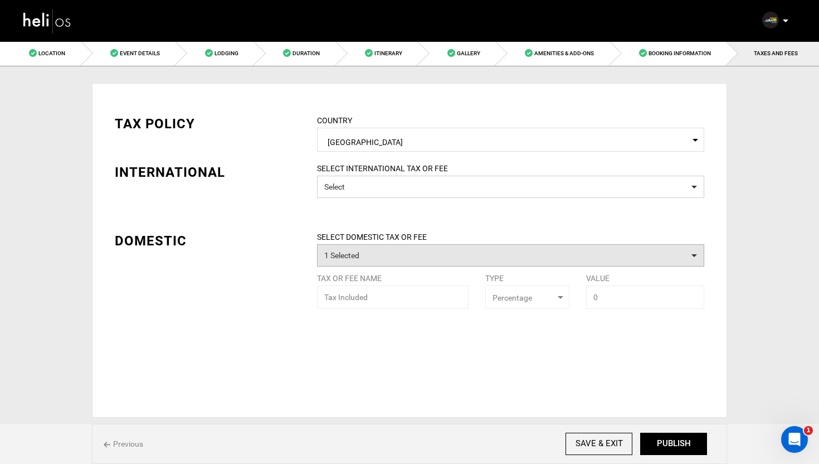
click at [358, 257] on button "1 Selected" at bounding box center [510, 255] width 387 height 22
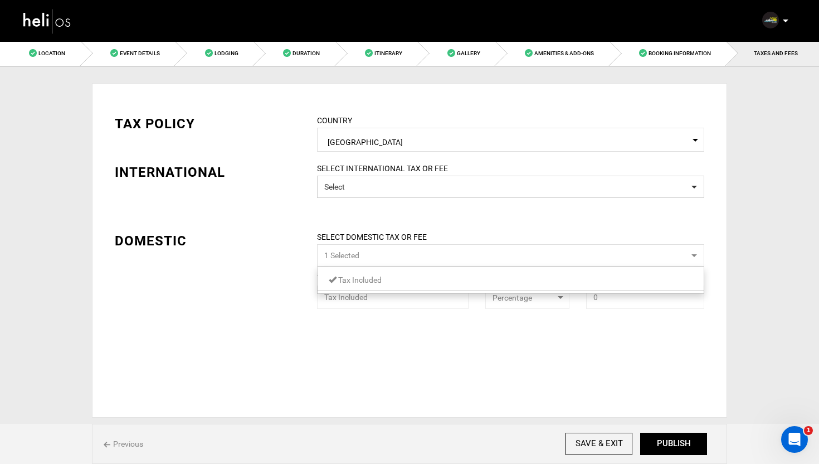
click at [335, 280] on span at bounding box center [333, 279] width 8 height 8
click at [285, 277] on div "TAX POLICY COUNTRY Select Country [GEOGRAPHIC_DATA] Please select a country. IN…" at bounding box center [409, 250] width 635 height 334
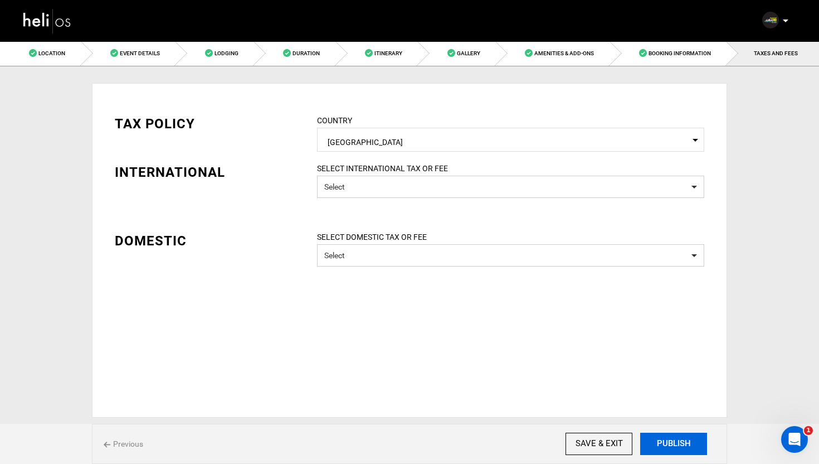
click at [674, 443] on button "PUBLISH" at bounding box center [673, 443] width 67 height 22
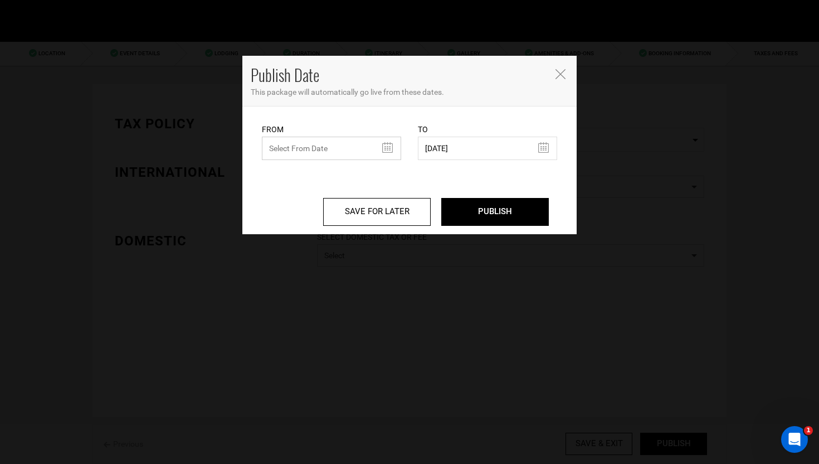
click at [350, 148] on input "text" at bounding box center [331, 148] width 139 height 23
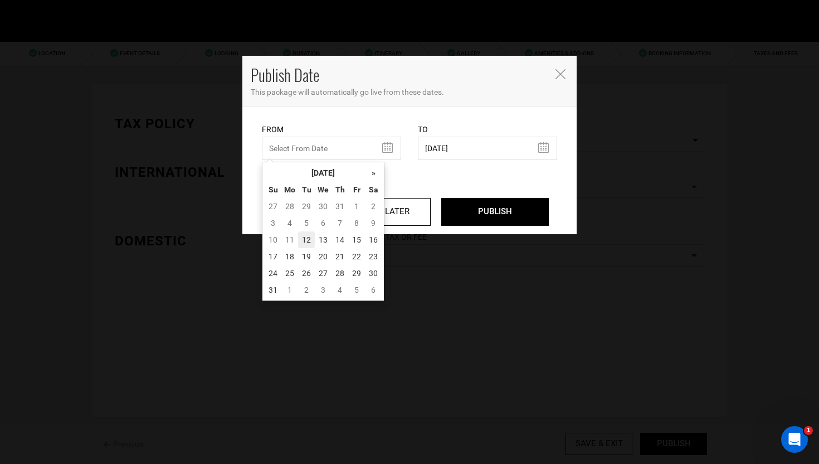
click at [304, 238] on td "12" at bounding box center [306, 239] width 17 height 17
type input "[DATE]"
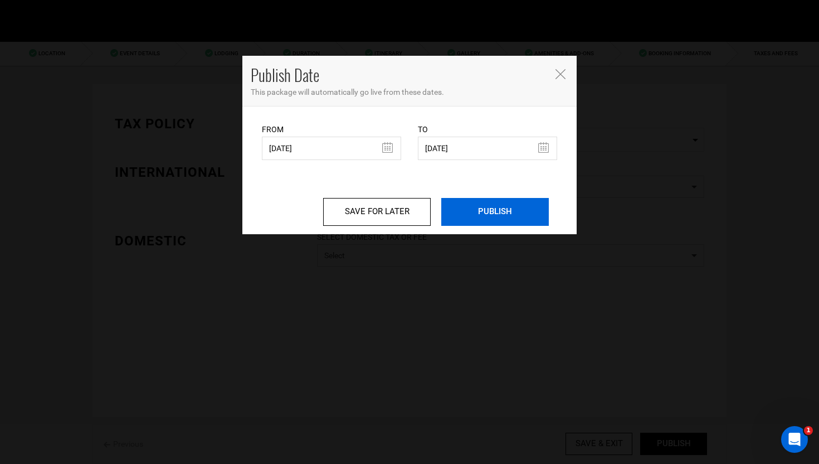
click at [503, 206] on input "PUBLISH" at bounding box center [495, 212] width 108 height 28
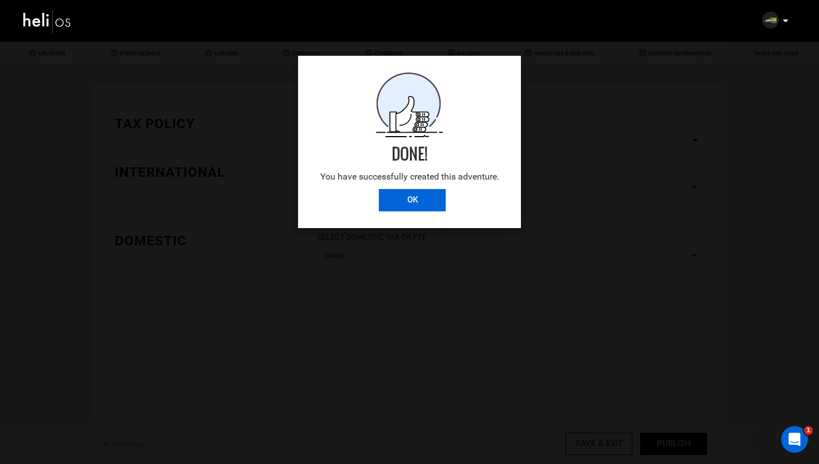
click at [425, 200] on input "OK" at bounding box center [412, 200] width 67 height 22
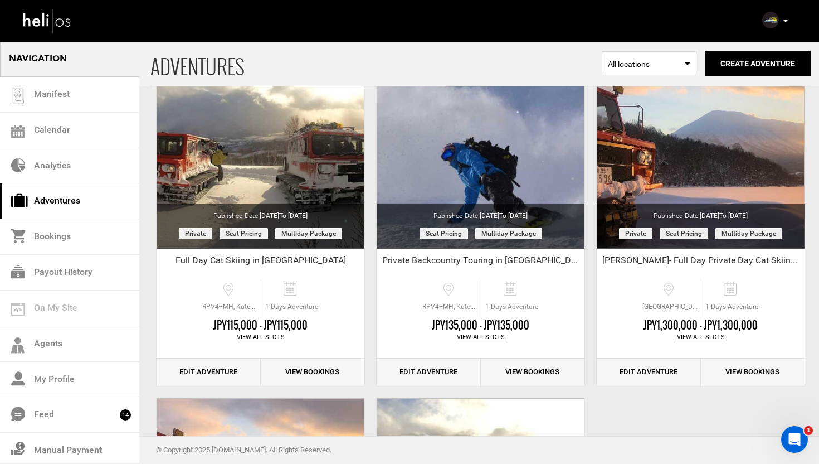
scroll to position [87, 0]
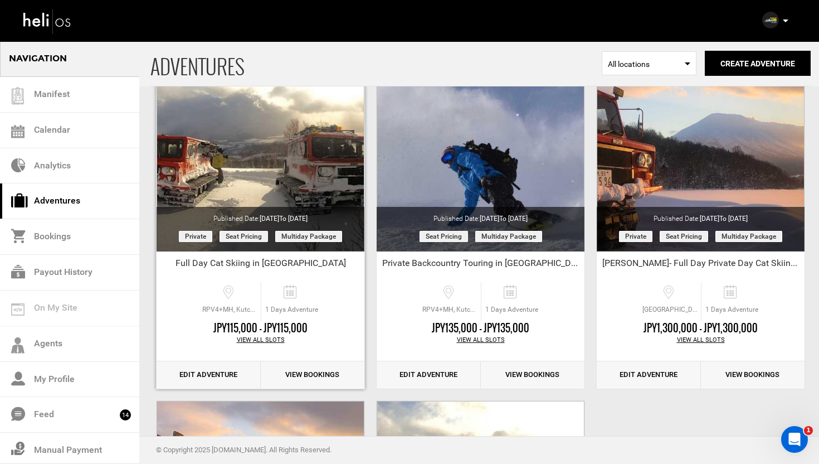
click at [259, 338] on div "View All Slots" at bounding box center [261, 339] width 208 height 9
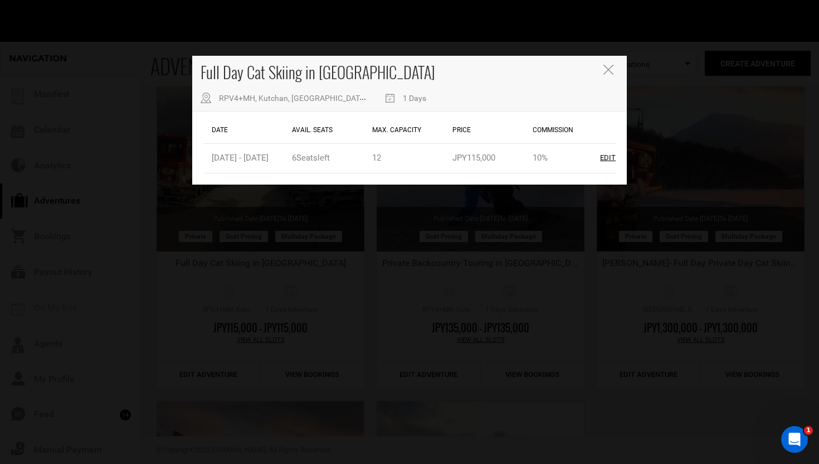
click at [609, 69] on icon "Close" at bounding box center [608, 70] width 10 height 10
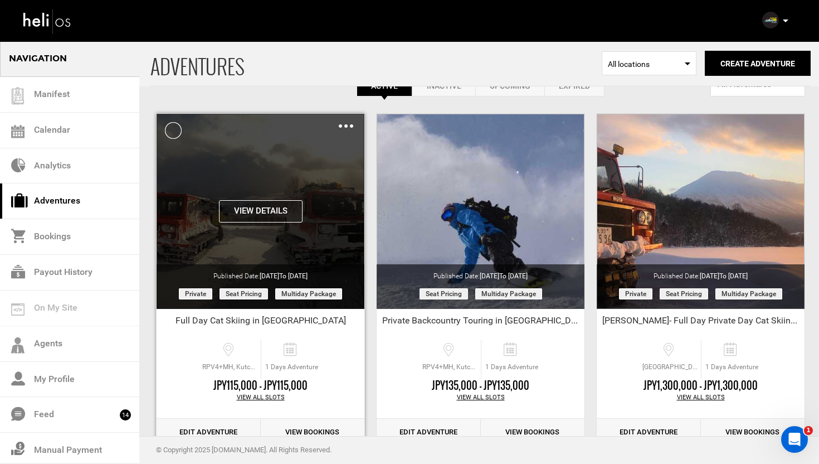
scroll to position [0, 0]
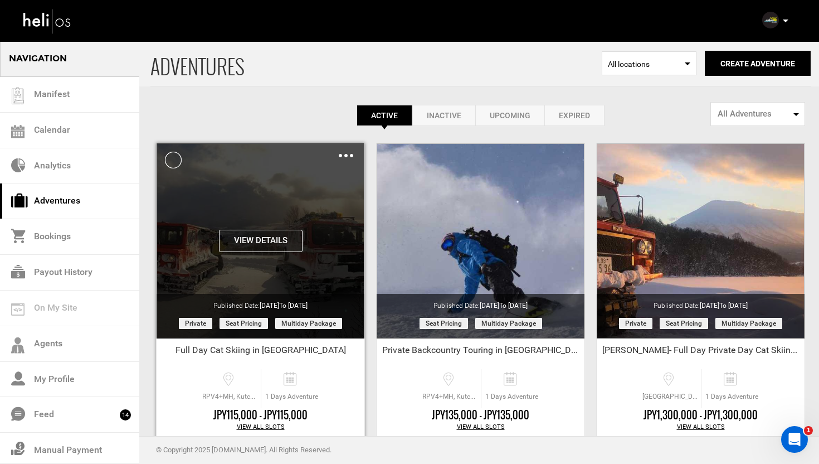
click at [347, 154] on img at bounding box center [346, 155] width 14 height 3
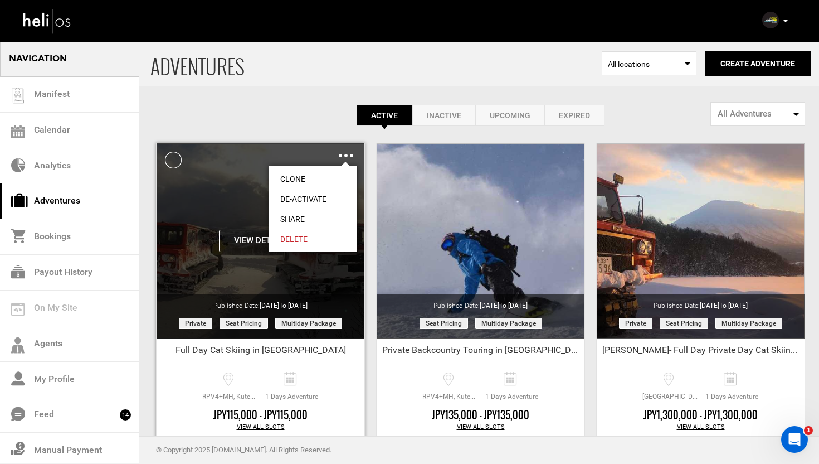
click at [301, 217] on link "Share" at bounding box center [313, 219] width 88 height 20
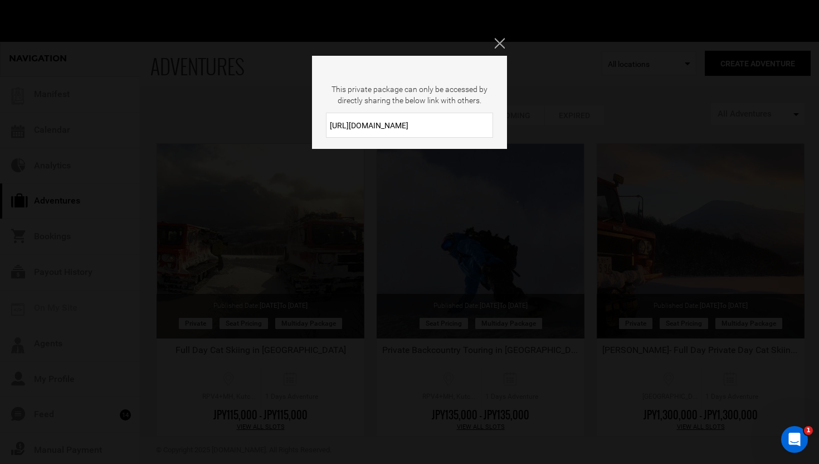
click at [439, 123] on input "[URL][DOMAIN_NAME]" at bounding box center [409, 125] width 167 height 25
click at [391, 126] on input "[URL][DOMAIN_NAME]" at bounding box center [409, 125] width 167 height 25
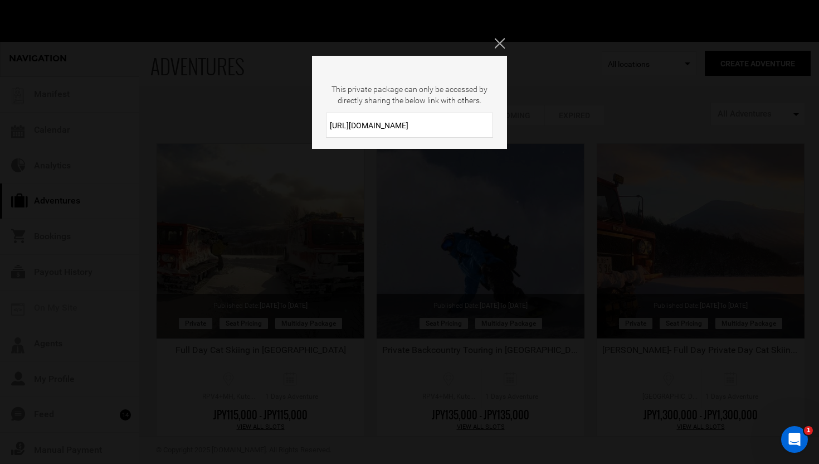
click at [391, 126] on input "[URL][DOMAIN_NAME]" at bounding box center [409, 125] width 167 height 25
click at [502, 47] on icon "Close" at bounding box center [500, 43] width 10 height 10
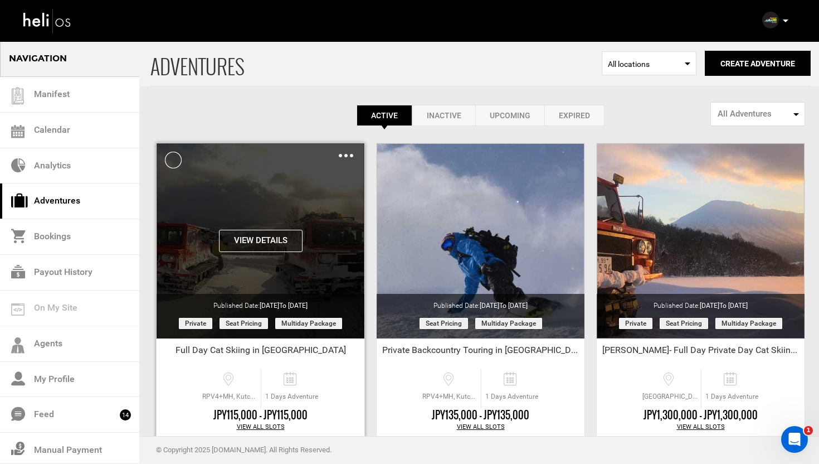
click at [345, 157] on img at bounding box center [346, 155] width 14 height 3
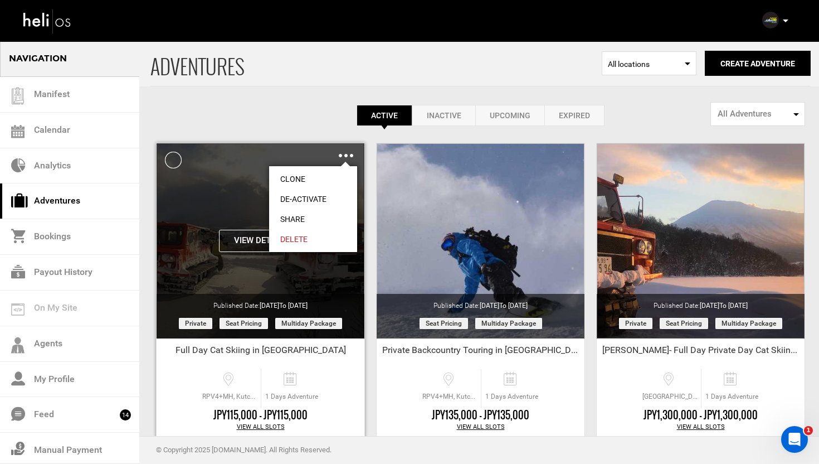
click at [296, 214] on link "Share" at bounding box center [313, 219] width 88 height 20
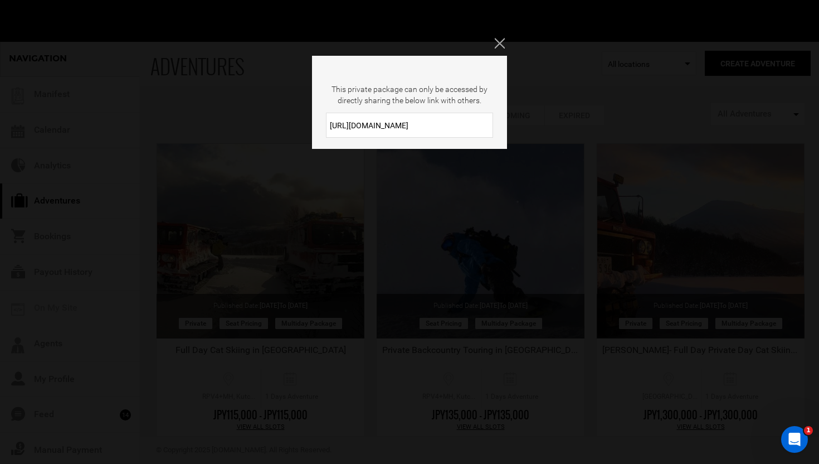
click at [401, 125] on input "[URL][DOMAIN_NAME]" at bounding box center [409, 125] width 167 height 25
click at [499, 46] on icon "Close" at bounding box center [500, 43] width 10 height 10
